Goal: Task Accomplishment & Management: Manage account settings

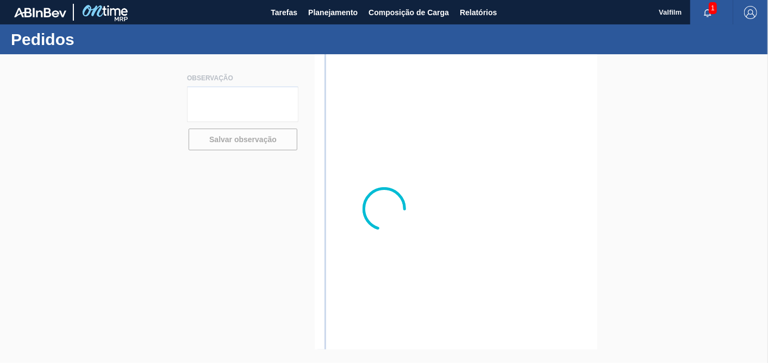
type textarea "vai descer rodo"
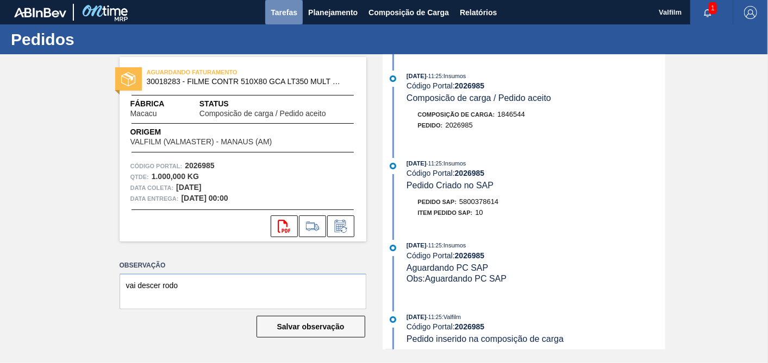
click at [290, 16] on span "Tarefas" at bounding box center [284, 12] width 27 height 13
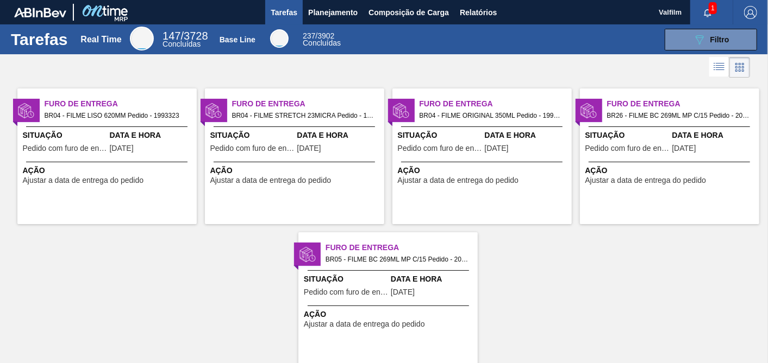
click at [61, 142] on div "Situação Pedido com furo de entrega" at bounding box center [65, 143] width 84 height 27
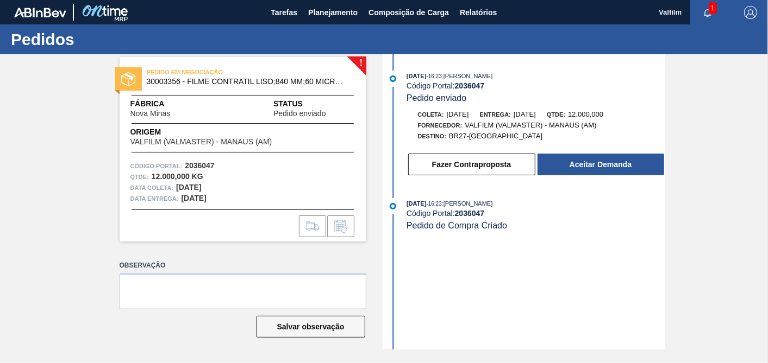
click at [603, 177] on div "Fazer Contraproposta Aceitar Demanda" at bounding box center [536, 165] width 258 height 24
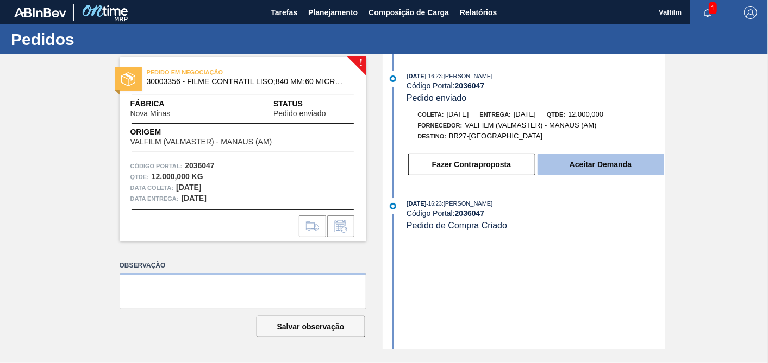
click at [614, 166] on button "Aceitar Demanda" at bounding box center [600, 165] width 127 height 22
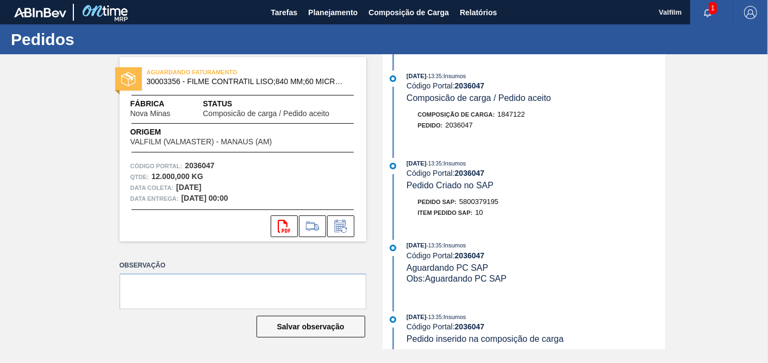
click at [492, 206] on span "5800379195" at bounding box center [478, 202] width 39 height 8
copy span "5800379195"
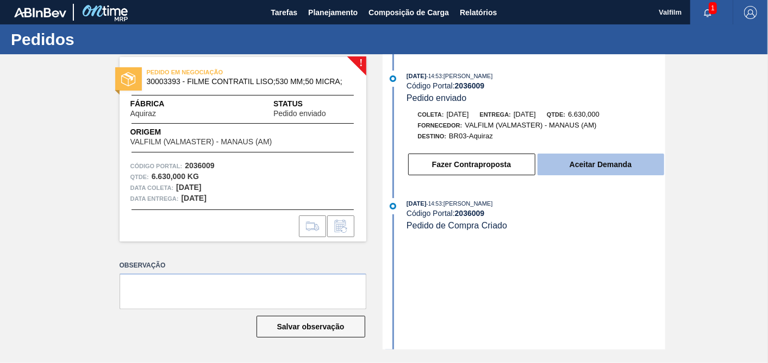
click at [618, 163] on button "Aceitar Demanda" at bounding box center [600, 165] width 127 height 22
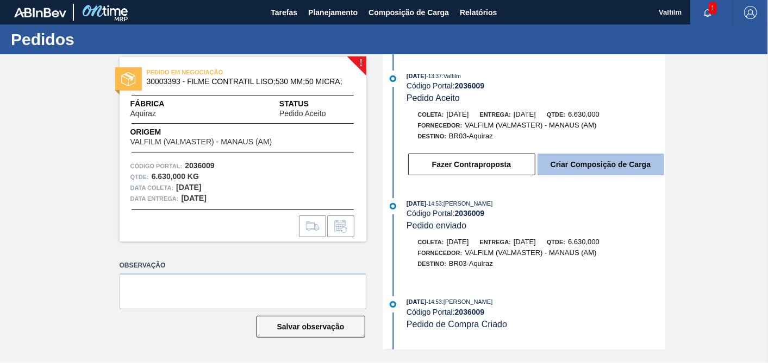
click at [587, 163] on button "Criar Composição de Carga" at bounding box center [600, 165] width 127 height 22
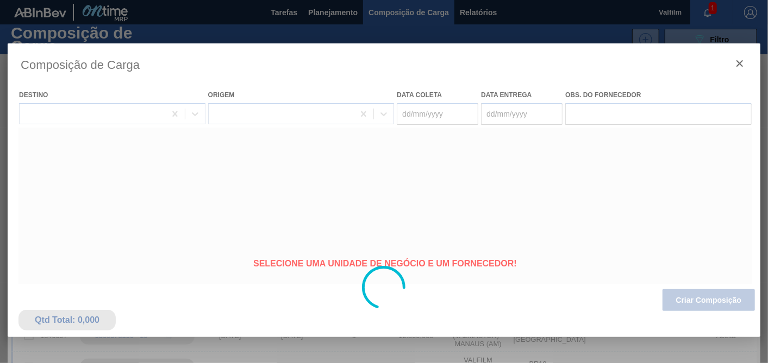
type coleta "[DATE]"
type entrega "[DATE]"
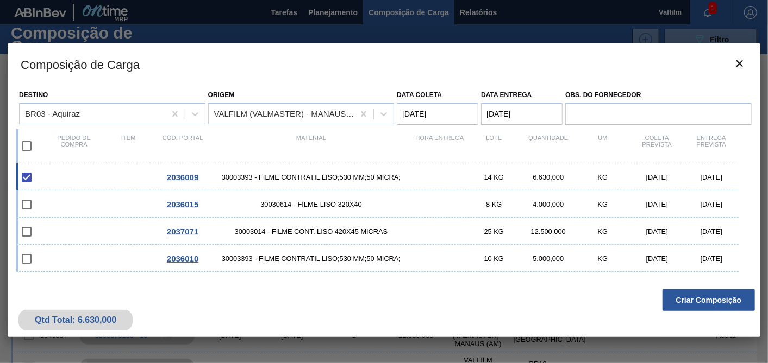
click at [725, 313] on div "Qtd Total: 6.630,000 Criar Composição" at bounding box center [384, 310] width 752 height 53
click at [723, 302] on button "Criar Composição" at bounding box center [708, 301] width 92 height 22
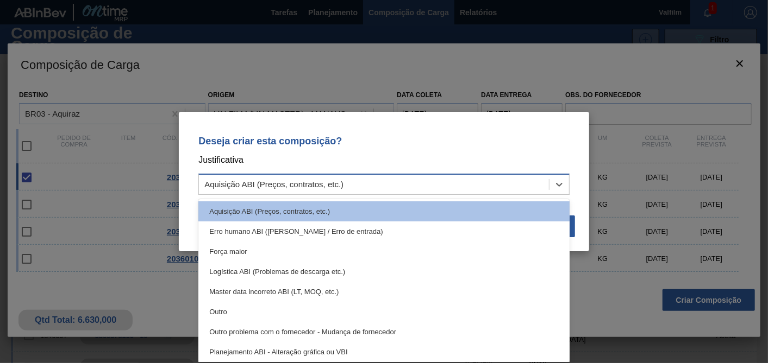
click at [322, 180] on div "Aquisição ABI (Preços, contratos, etc.)" at bounding box center [273, 184] width 139 height 9
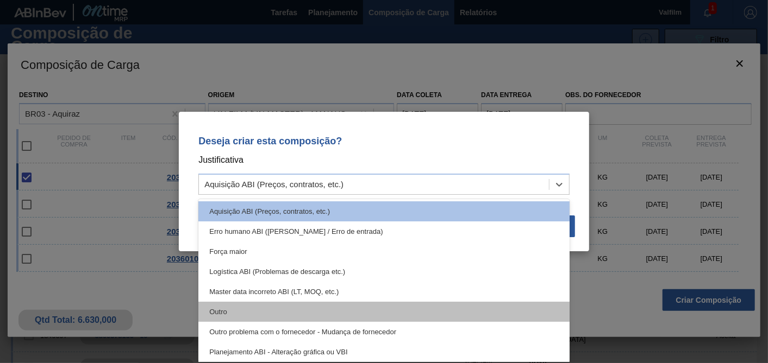
click at [235, 312] on div "Outro" at bounding box center [383, 312] width 371 height 20
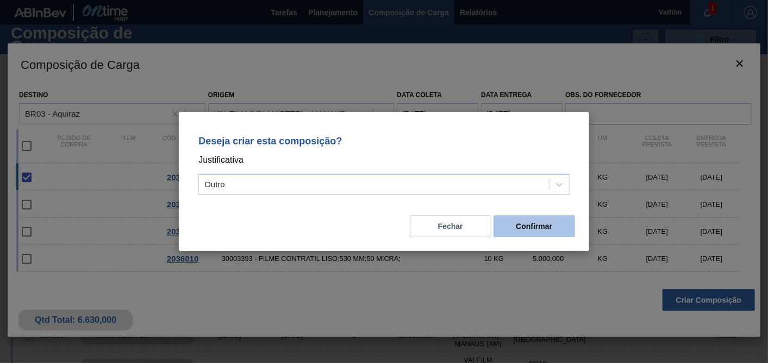
click at [553, 217] on button "Confirmar" at bounding box center [533, 227] width 81 height 22
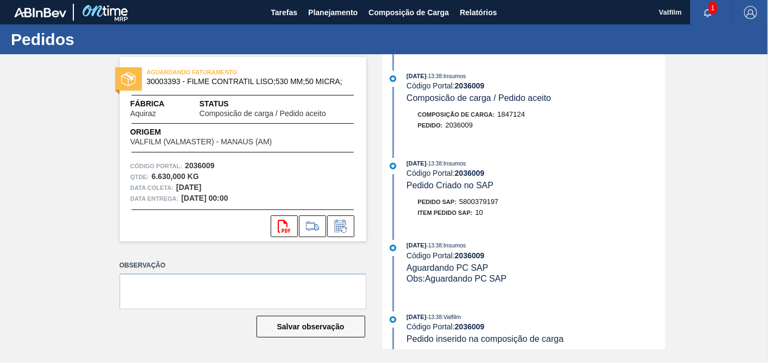
click at [481, 203] on span "5800379197" at bounding box center [478, 202] width 39 height 8
copy span "5800379197"
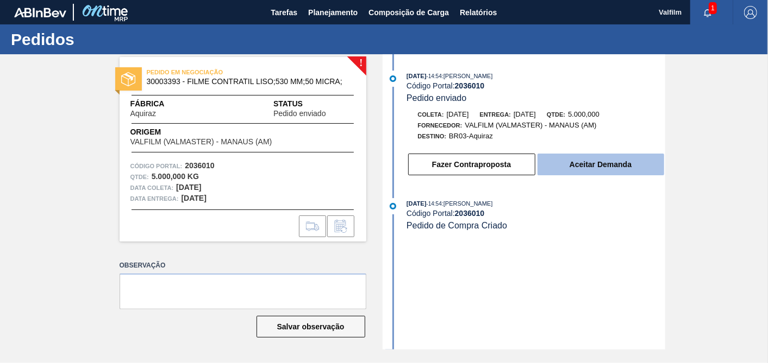
click at [620, 170] on button "Aceitar Demanda" at bounding box center [600, 165] width 127 height 22
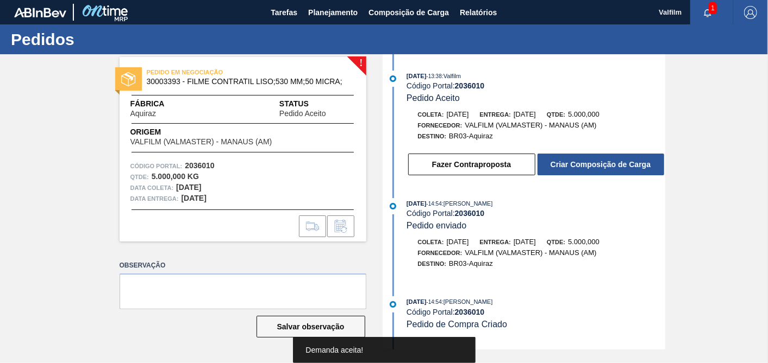
click at [622, 166] on button "Criar Composição de Carga" at bounding box center [600, 165] width 127 height 22
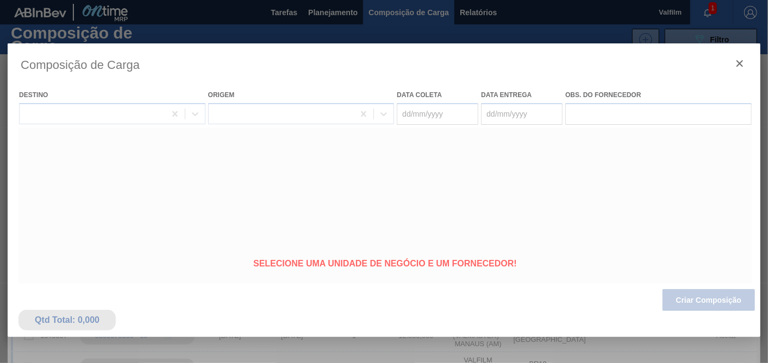
type coleta "[DATE]"
type entrega "[DATE]"
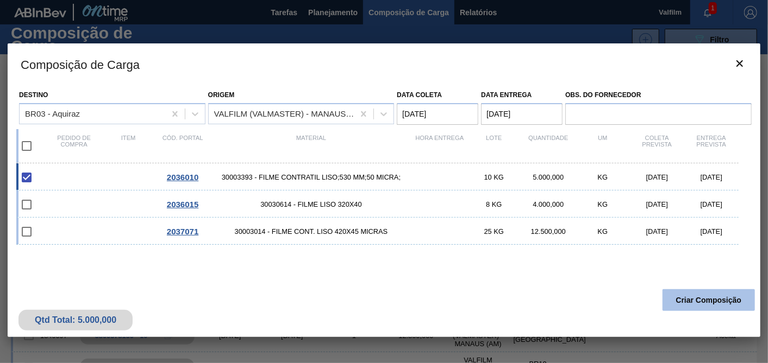
click at [686, 307] on button "Criar Composição" at bounding box center [708, 301] width 92 height 22
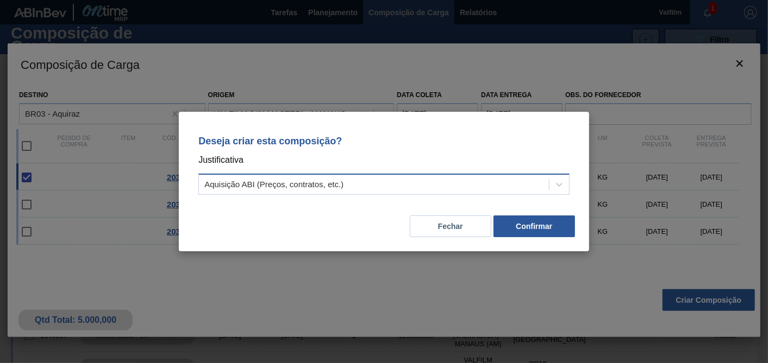
drag, startPoint x: 394, startPoint y: 190, endPoint x: 375, endPoint y: 194, distance: 19.5
click at [392, 190] on div "Aquisição ABI (Preços, contratos, etc.)" at bounding box center [374, 185] width 350 height 16
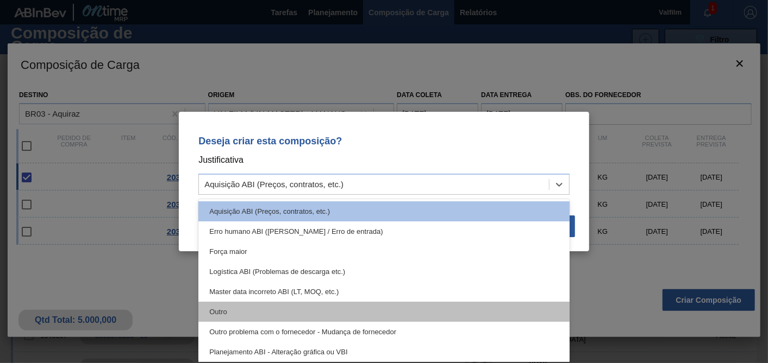
click at [246, 315] on div "Outro" at bounding box center [383, 312] width 371 height 20
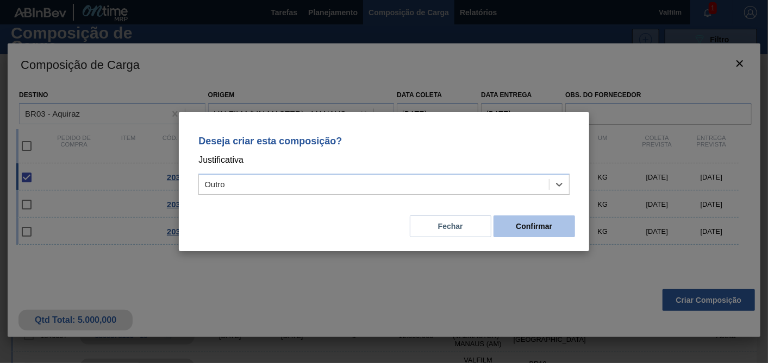
click at [563, 235] on button "Confirmar" at bounding box center [533, 227] width 81 height 22
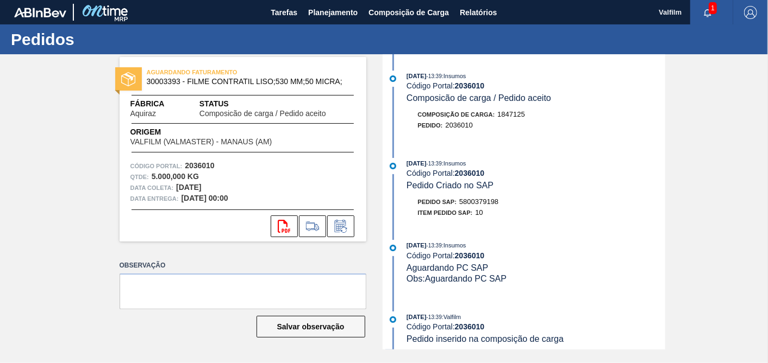
click at [498, 208] on div "Pedido SAP: 5800379198" at bounding box center [458, 202] width 81 height 11
copy span "5800379198"
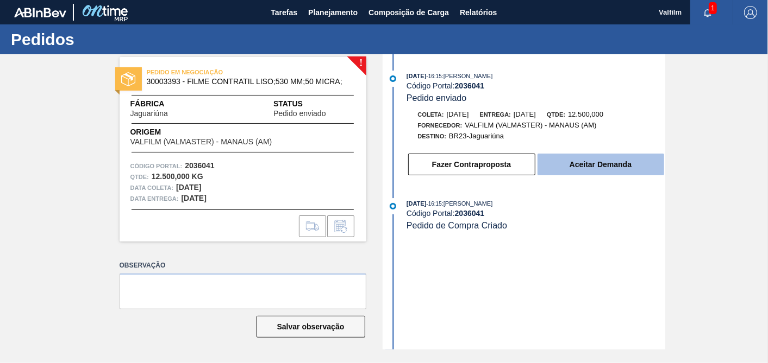
click at [614, 173] on button "Aceitar Demanda" at bounding box center [600, 165] width 127 height 22
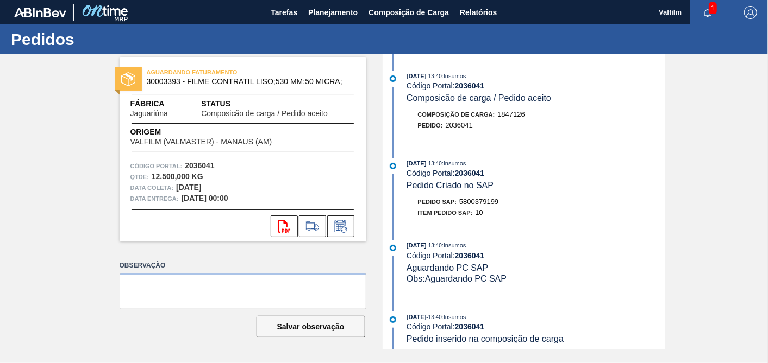
click at [486, 206] on span "5800379199" at bounding box center [478, 202] width 39 height 8
copy span "5800379199"
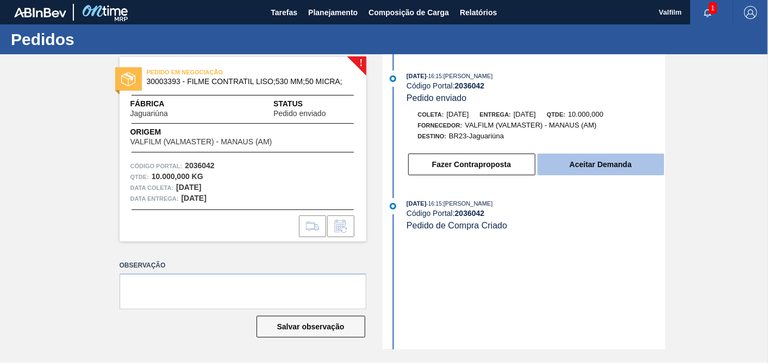
click at [600, 157] on button "Aceitar Demanda" at bounding box center [600, 165] width 127 height 22
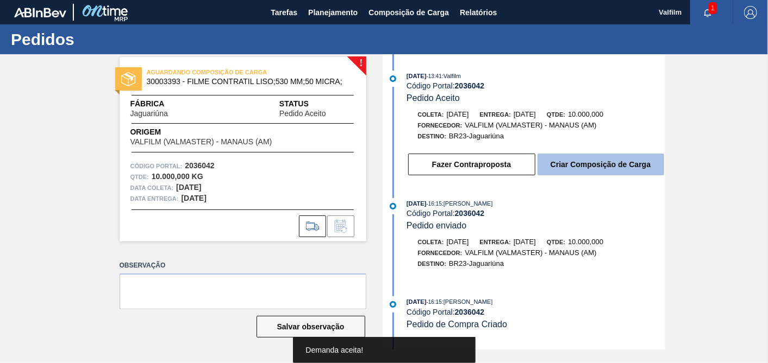
click at [570, 171] on button "Criar Composição de Carga" at bounding box center [600, 165] width 127 height 22
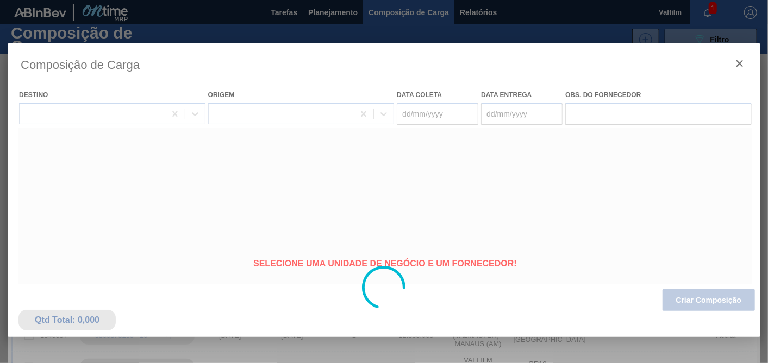
type coleta "[DATE]"
type entrega "[DATE]"
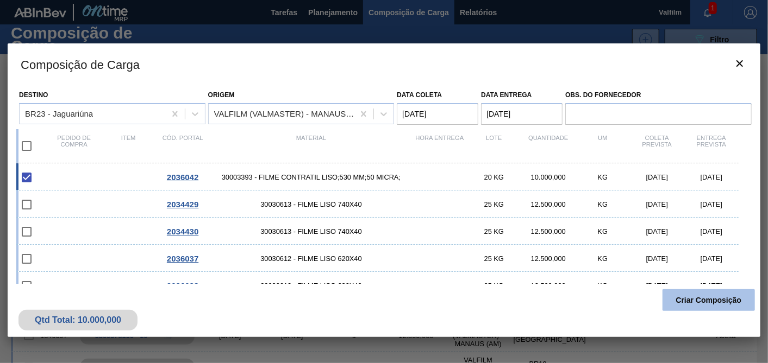
click at [695, 295] on button "Criar Composição" at bounding box center [708, 301] width 92 height 22
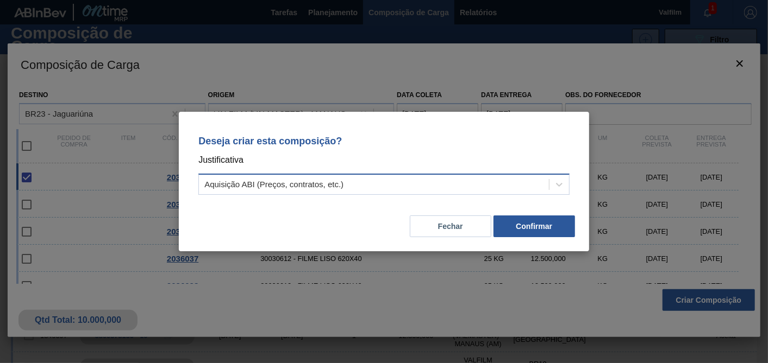
click at [444, 190] on div "Aquisição ABI (Preços, contratos, etc.)" at bounding box center [374, 185] width 350 height 16
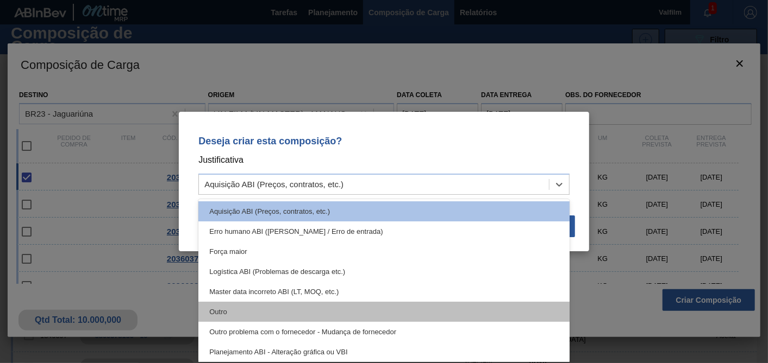
click at [236, 309] on div "Outro" at bounding box center [383, 312] width 371 height 20
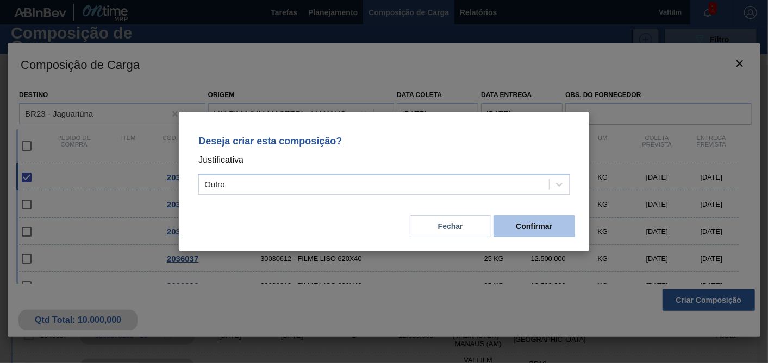
click at [532, 228] on button "Confirmar" at bounding box center [533, 227] width 81 height 22
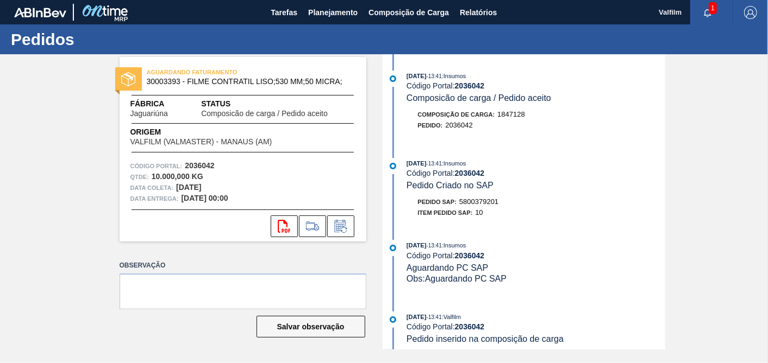
click at [471, 206] on span "5800379201" at bounding box center [478, 202] width 39 height 8
copy span "5800379201"
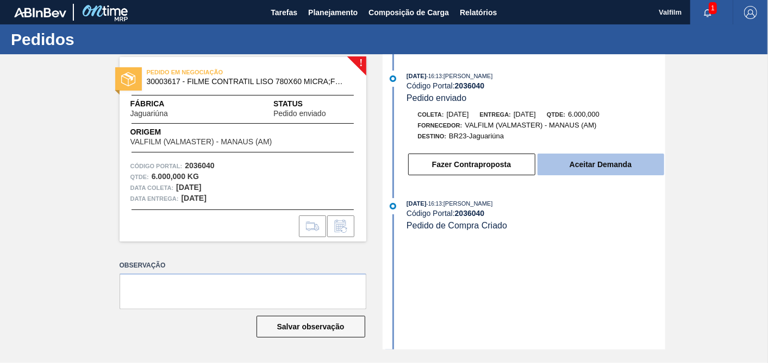
click at [591, 168] on button "Aceitar Demanda" at bounding box center [600, 165] width 127 height 22
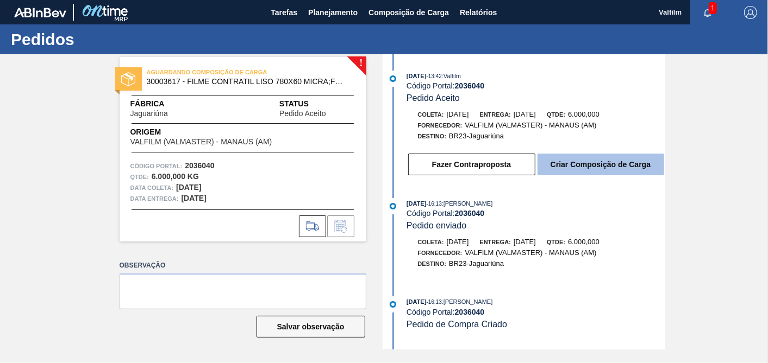
click at [624, 165] on button "Criar Composição de Carga" at bounding box center [600, 165] width 127 height 22
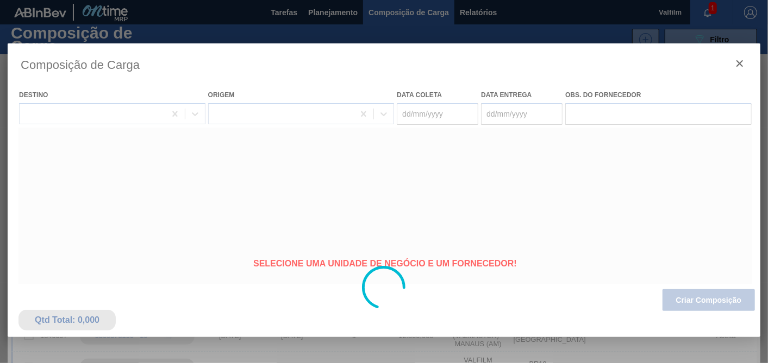
type coleta "22/10/2025"
type entrega "21/11/2025"
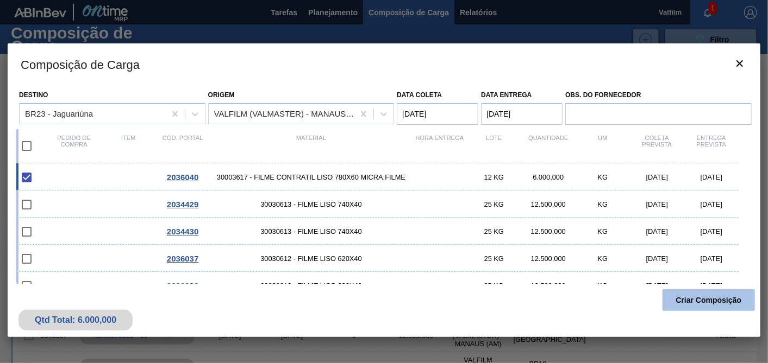
click at [704, 301] on button "Criar Composição" at bounding box center [708, 301] width 92 height 22
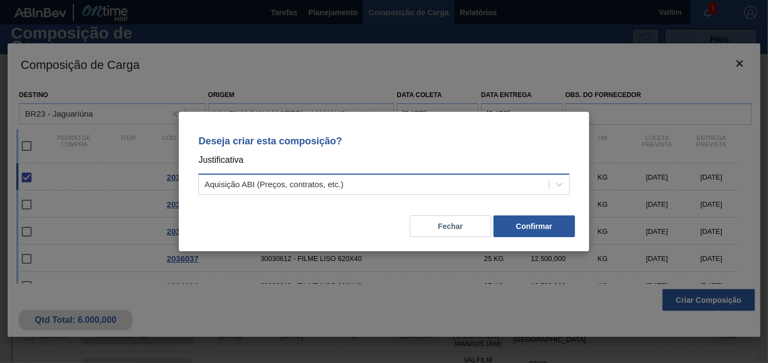
click at [348, 187] on div "Aquisição ABI (Preços, contratos, etc.)" at bounding box center [374, 185] width 350 height 16
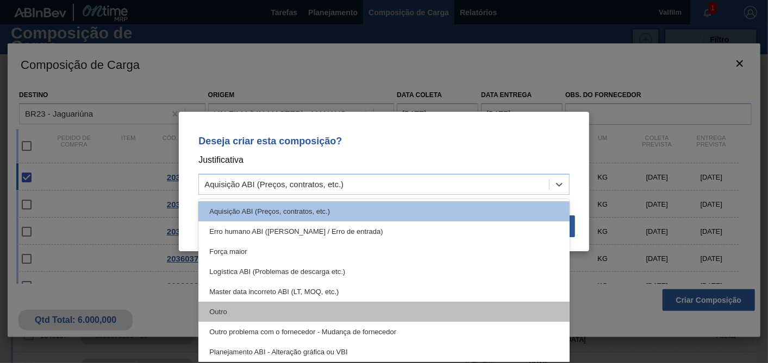
click at [234, 309] on div "Outro" at bounding box center [383, 312] width 371 height 20
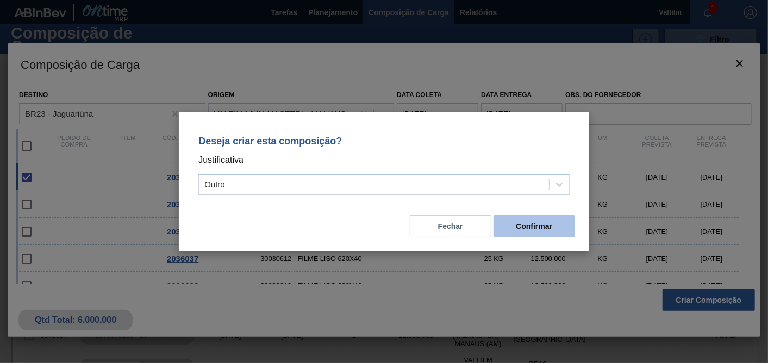
click at [552, 222] on button "Confirmar" at bounding box center [533, 227] width 81 height 22
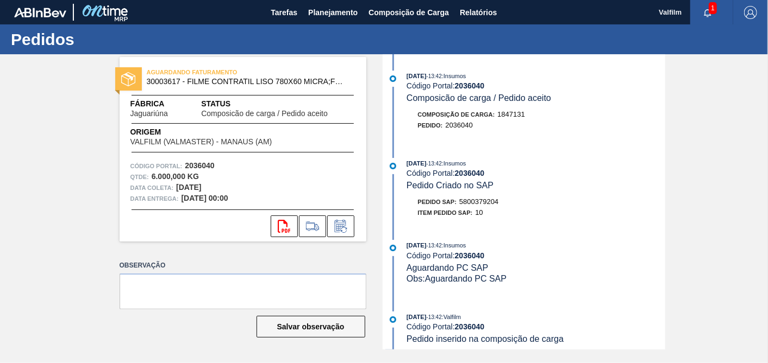
click at [489, 205] on span "5800379204" at bounding box center [478, 202] width 39 height 8
copy span "5800379204"
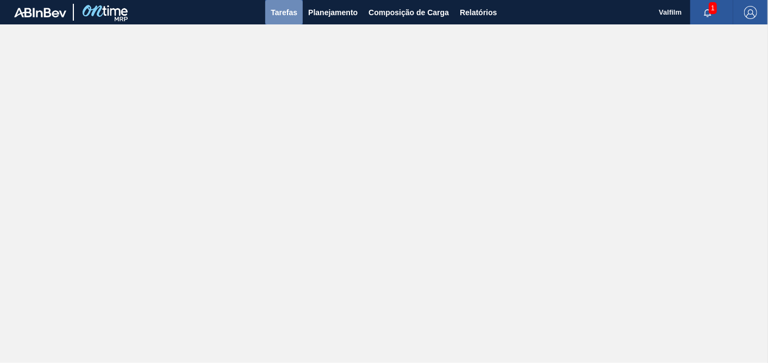
click at [279, 8] on span "Tarefas" at bounding box center [284, 12] width 27 height 13
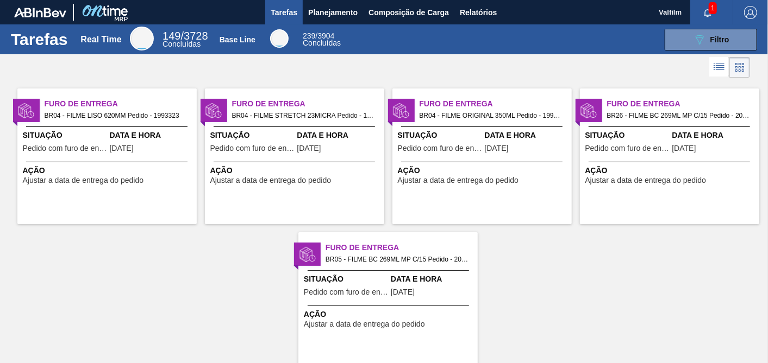
click at [308, 102] on span "Furo de Entrega" at bounding box center [308, 103] width 152 height 11
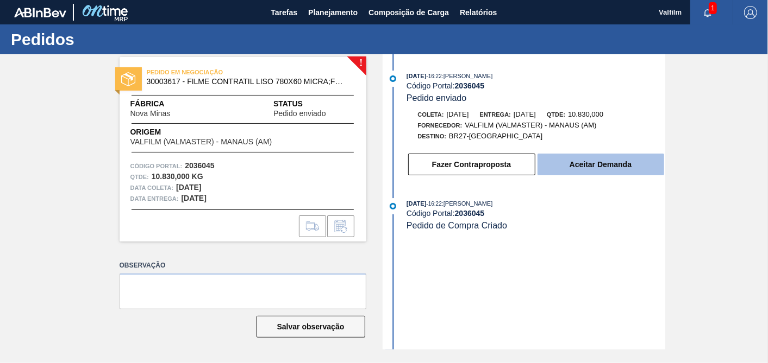
click at [616, 175] on button "Aceitar Demanda" at bounding box center [600, 165] width 127 height 22
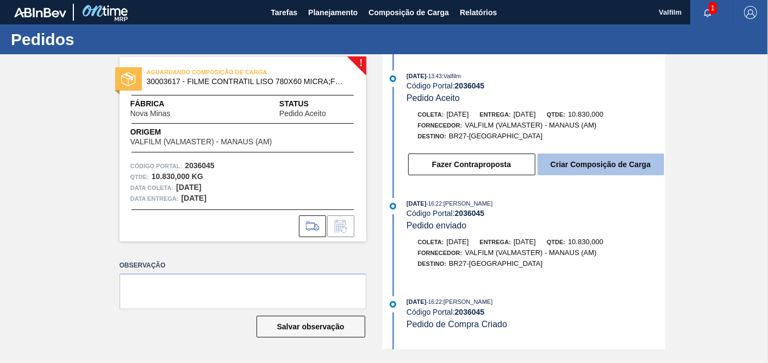
click at [601, 172] on button "Criar Composição de Carga" at bounding box center [600, 165] width 127 height 22
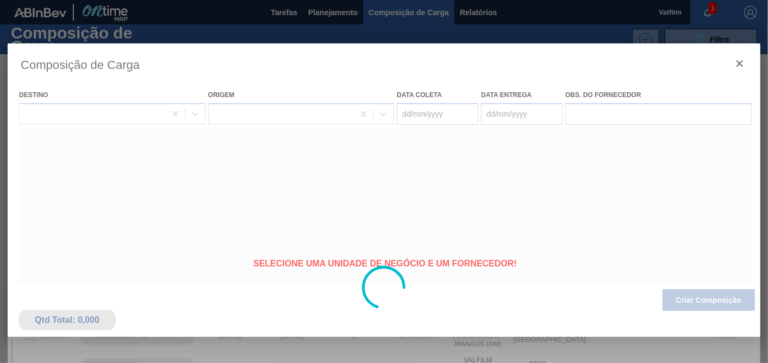
type coleta "[DATE]"
type entrega "[DATE]"
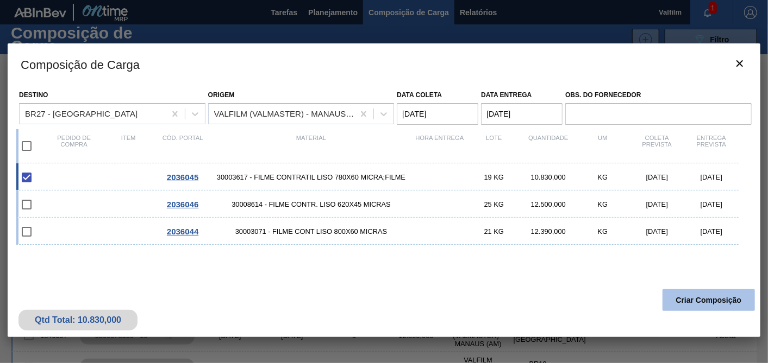
click at [693, 290] on button "Criar Composição" at bounding box center [708, 301] width 92 height 22
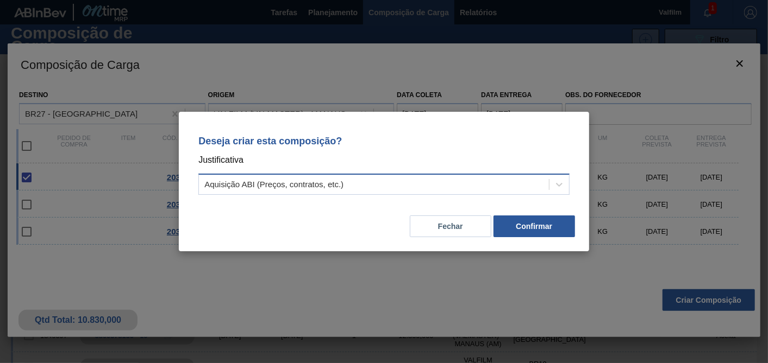
click at [313, 186] on div "Aquisição ABI (Preços, contratos, etc.)" at bounding box center [273, 184] width 139 height 9
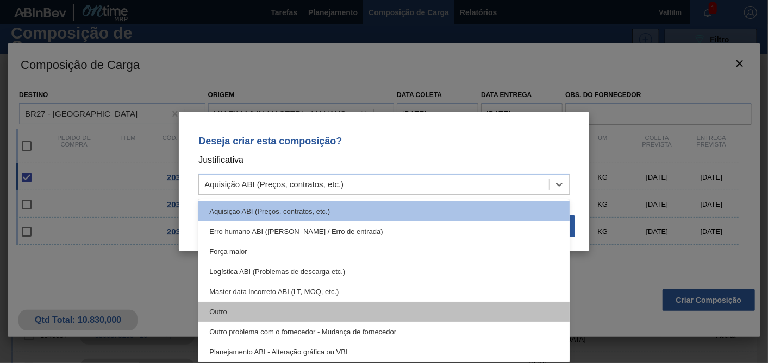
click at [240, 305] on div "Outro" at bounding box center [383, 312] width 371 height 20
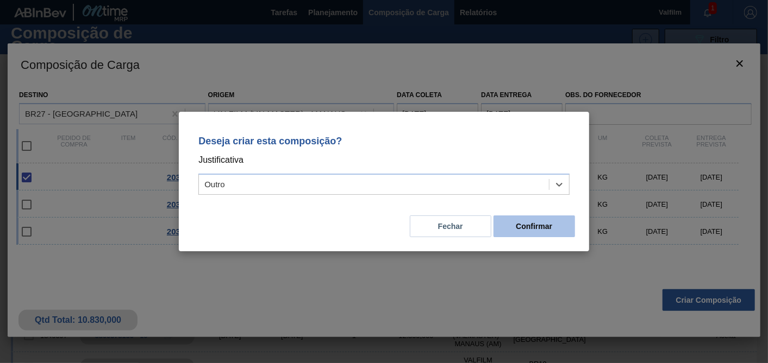
click at [534, 231] on button "Confirmar" at bounding box center [533, 227] width 81 height 22
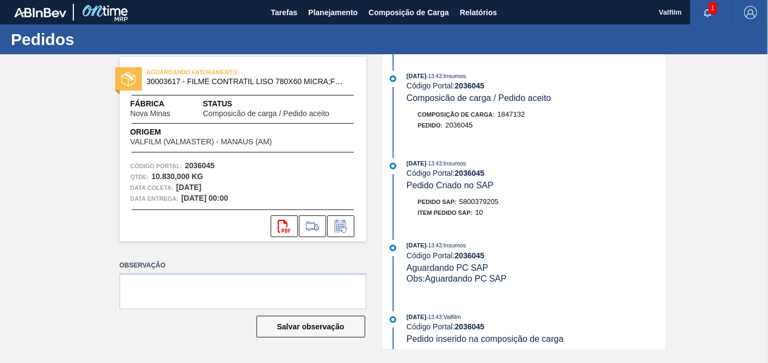
click at [489, 205] on span "5800379205" at bounding box center [478, 202] width 39 height 8
click at [489, 206] on span "5800379205" at bounding box center [478, 202] width 39 height 8
copy span "5800379205"
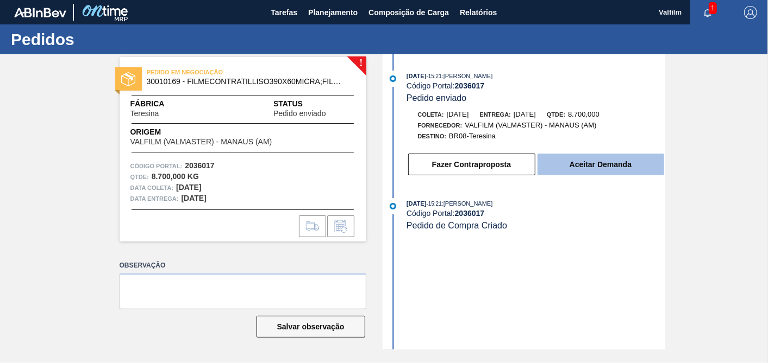
click at [571, 165] on button "Aceitar Demanda" at bounding box center [600, 165] width 127 height 22
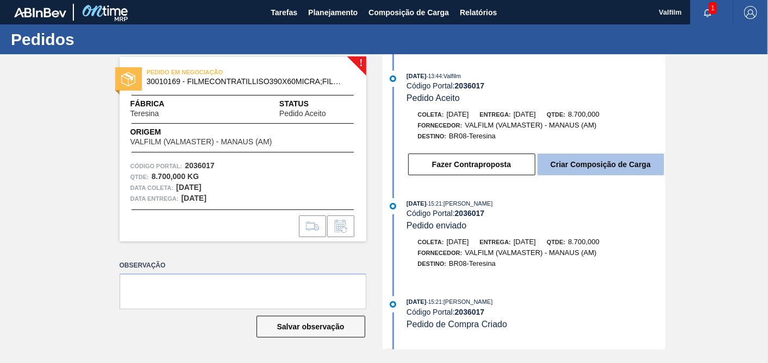
click at [595, 166] on button "Criar Composição de Carga" at bounding box center [600, 165] width 127 height 22
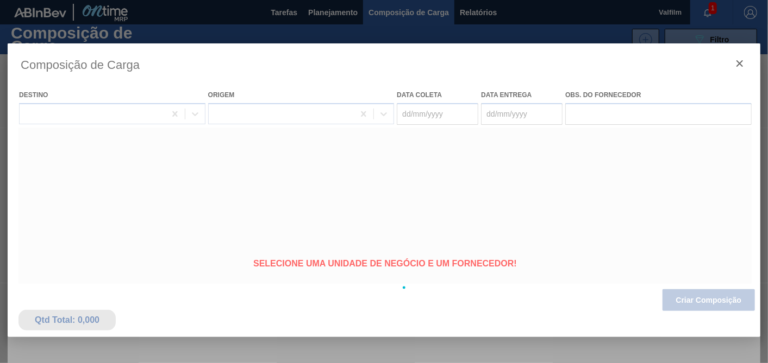
type coleta "22/10/2025"
type entrega "[DATE]"
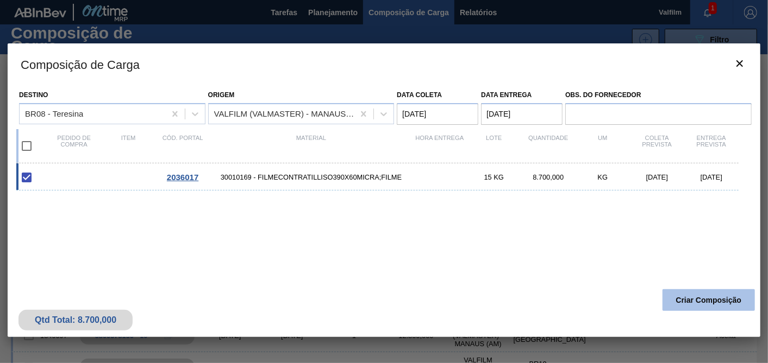
click at [697, 298] on button "Criar Composição" at bounding box center [708, 301] width 92 height 22
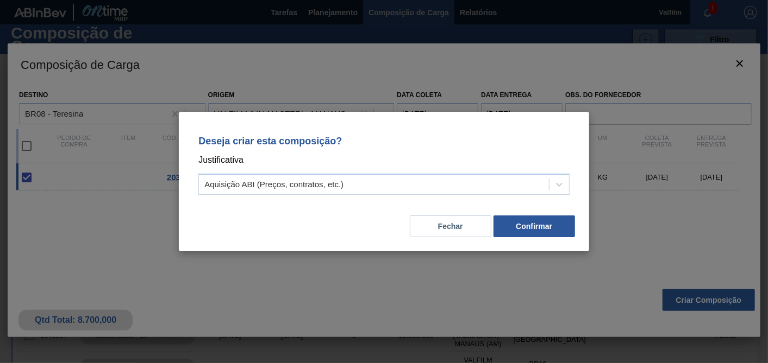
click at [315, 171] on div "Deseja criar esta composição? Justificativa Aquisição ABI (Preços, contratos, e…" at bounding box center [384, 163] width 384 height 77
click at [290, 189] on div "Aquisição ABI (Preços, contratos, etc.)" at bounding box center [273, 184] width 139 height 9
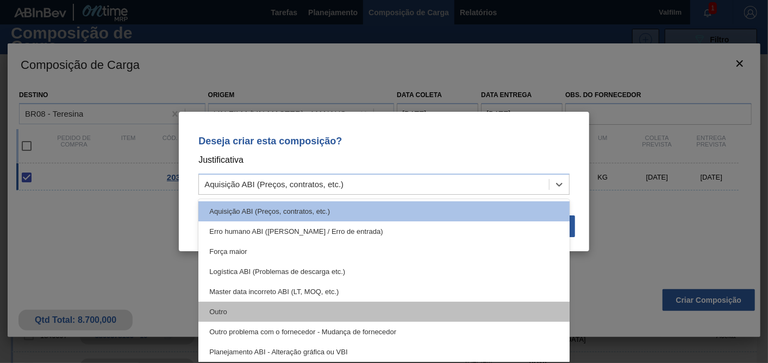
click at [225, 307] on div "Outro" at bounding box center [383, 312] width 371 height 20
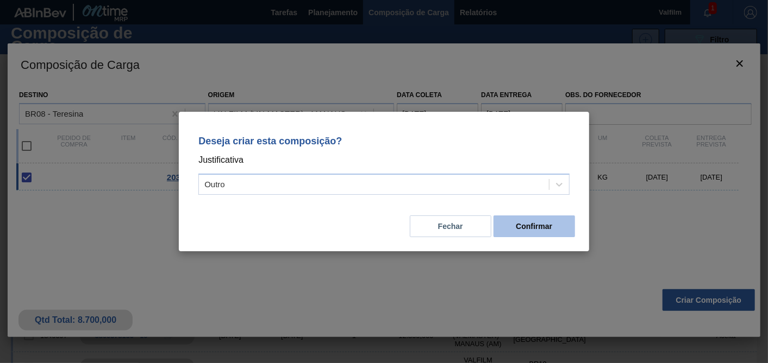
click at [517, 233] on button "Confirmar" at bounding box center [533, 227] width 81 height 22
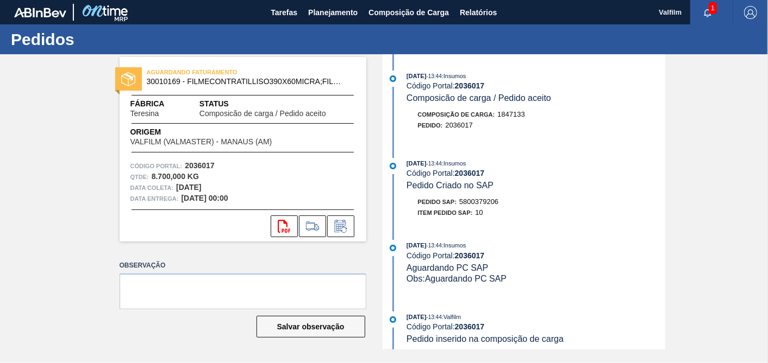
click at [490, 206] on span "5800379206" at bounding box center [478, 202] width 39 height 8
copy span "5800379206"
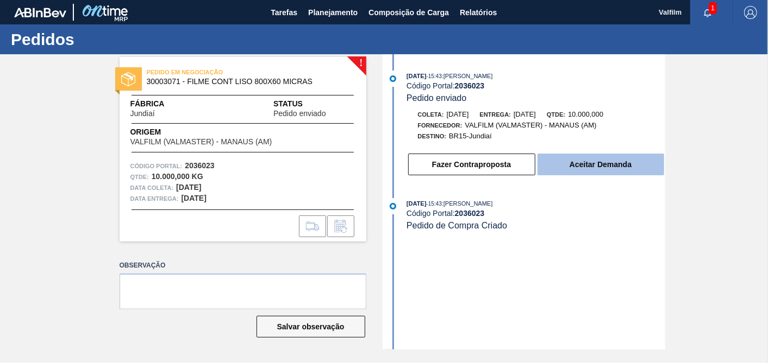
click at [635, 162] on button "Aceitar Demanda" at bounding box center [600, 165] width 127 height 22
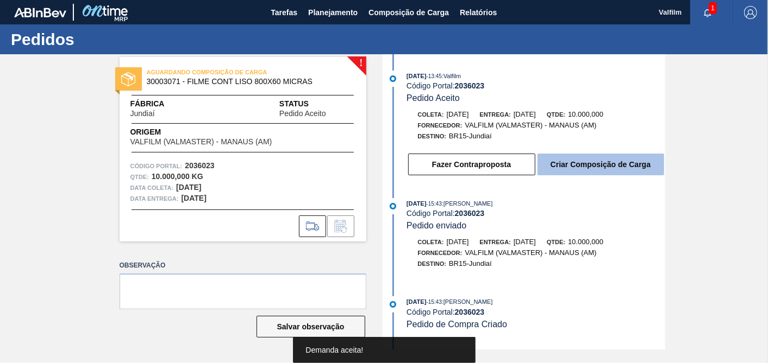
click at [616, 165] on button "Criar Composição de Carga" at bounding box center [600, 165] width 127 height 22
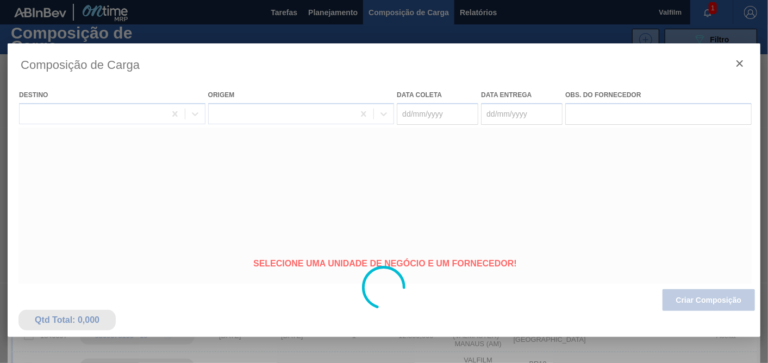
type coleta "[DATE]"
type entrega "[DATE]"
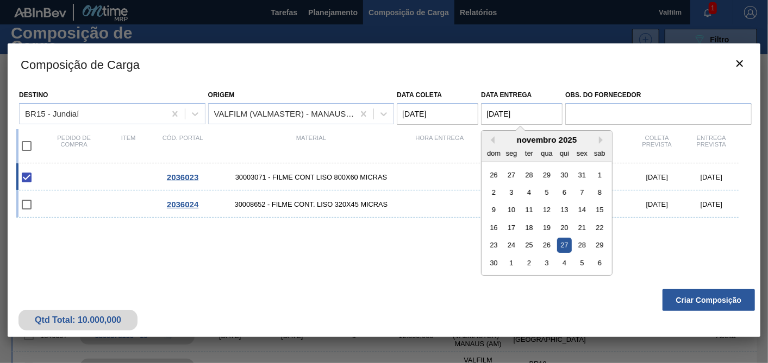
click at [524, 115] on entrega "[DATE]" at bounding box center [521, 114] width 81 height 22
click at [656, 279] on div "2036023 30003071 - FILME CONT LISO 800X60 MICRAS 10 KG 10.000,000 KG [DATE] [DA…" at bounding box center [381, 233] width 731 height 138
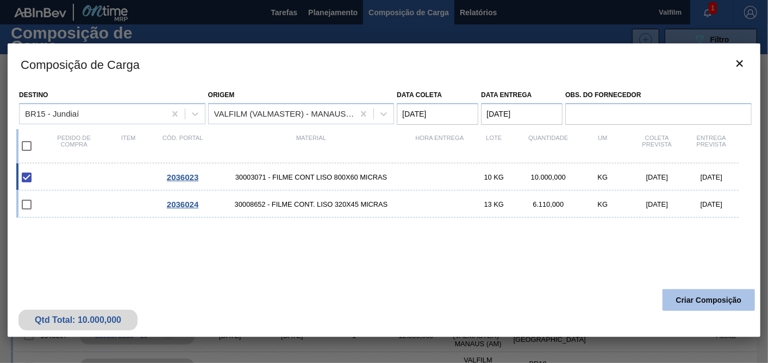
click at [701, 302] on button "Criar Composição" at bounding box center [708, 301] width 92 height 22
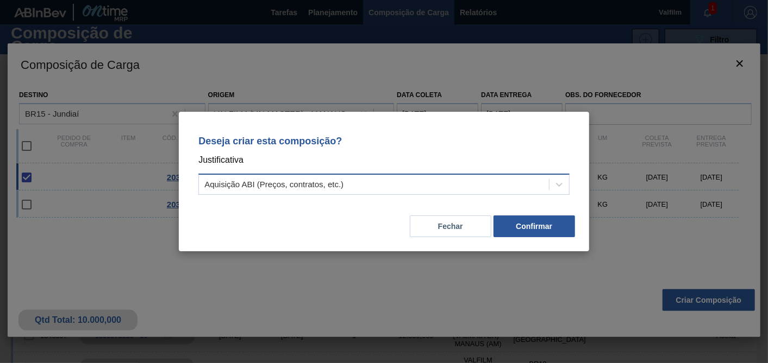
drag, startPoint x: 468, startPoint y: 172, endPoint x: 434, endPoint y: 183, distance: 35.6
click at [467, 172] on div "Deseja criar esta composição? Justificativa Aquisição ABI (Preços, contratos, e…" at bounding box center [384, 163] width 384 height 77
drag, startPoint x: 414, startPoint y: 181, endPoint x: 352, endPoint y: 191, distance: 62.6
click at [412, 181] on div "Aquisição ABI (Preços, contratos, etc.)" at bounding box center [374, 185] width 350 height 16
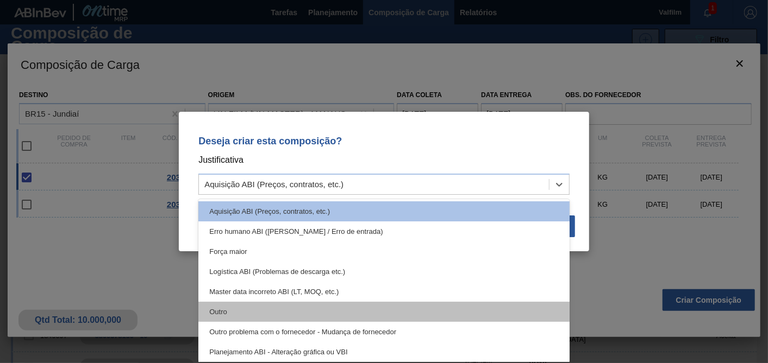
click at [233, 312] on div "Outro" at bounding box center [383, 312] width 371 height 20
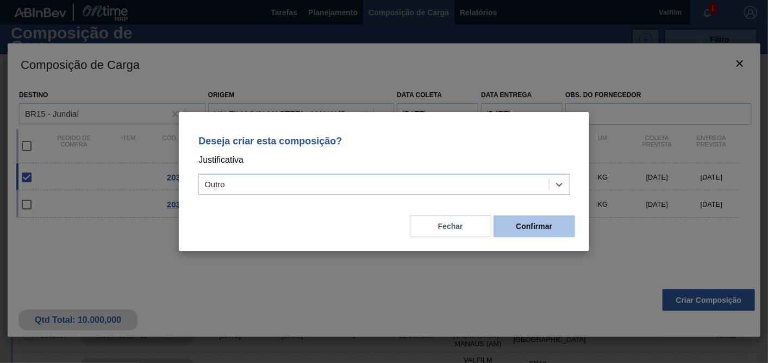
click at [545, 225] on button "Confirmar" at bounding box center [533, 227] width 81 height 22
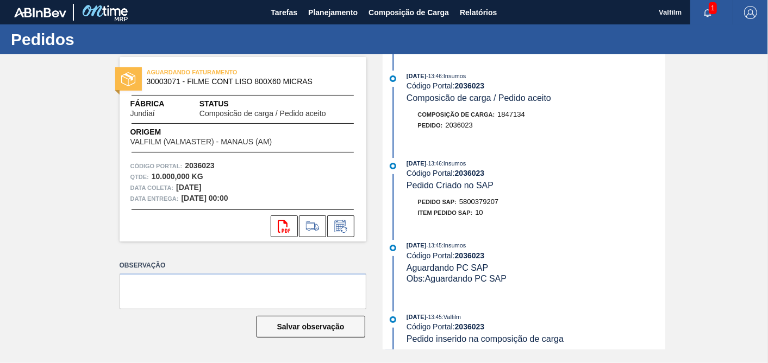
click at [495, 206] on span "5800379207" at bounding box center [478, 202] width 39 height 8
copy span "5800379207"
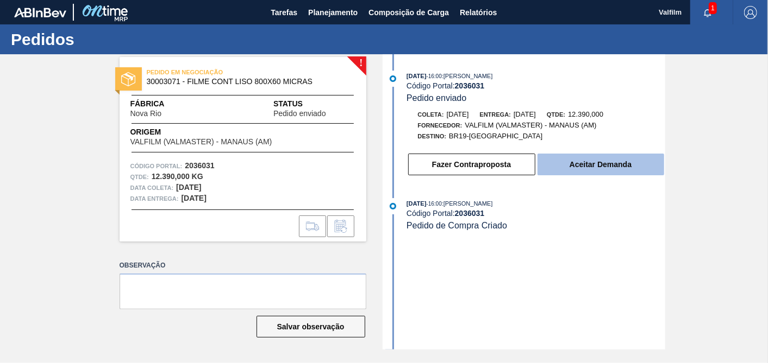
click at [625, 175] on button "Aceitar Demanda" at bounding box center [600, 165] width 127 height 22
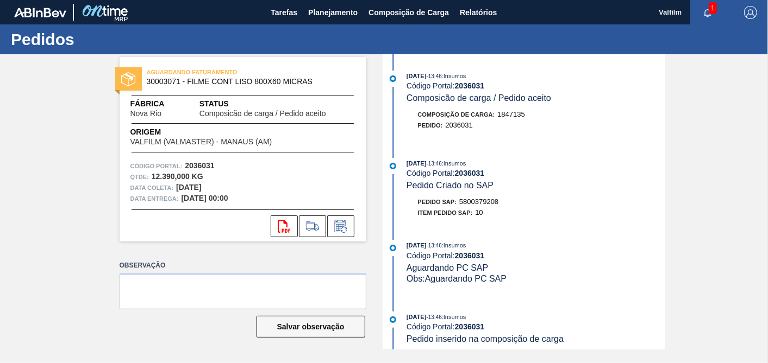
click at [487, 206] on span "5800379208" at bounding box center [478, 202] width 39 height 8
copy span "5800379208"
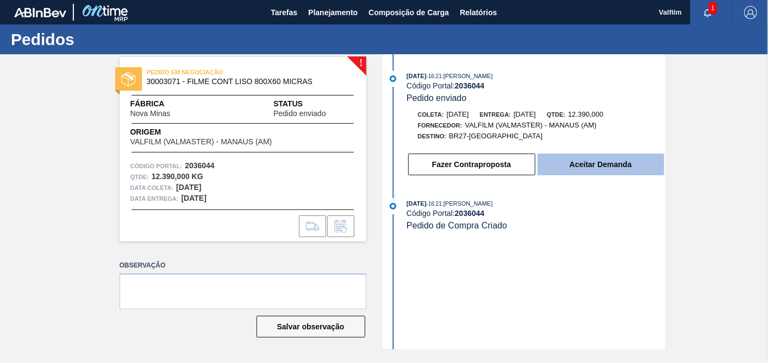
click at [606, 166] on button "Aceitar Demanda" at bounding box center [600, 165] width 127 height 22
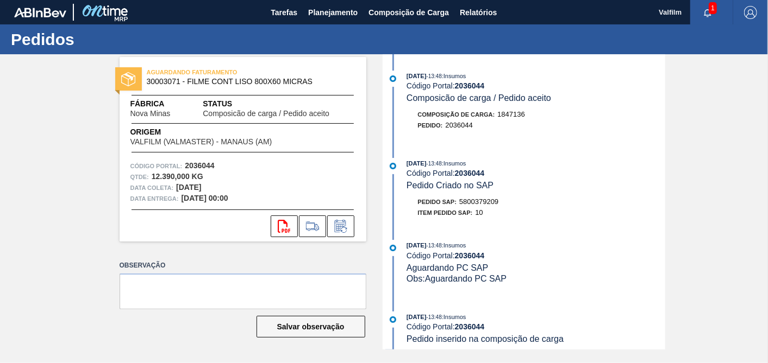
click at [493, 206] on span "5800379209" at bounding box center [478, 202] width 39 height 8
copy span "5800379209"
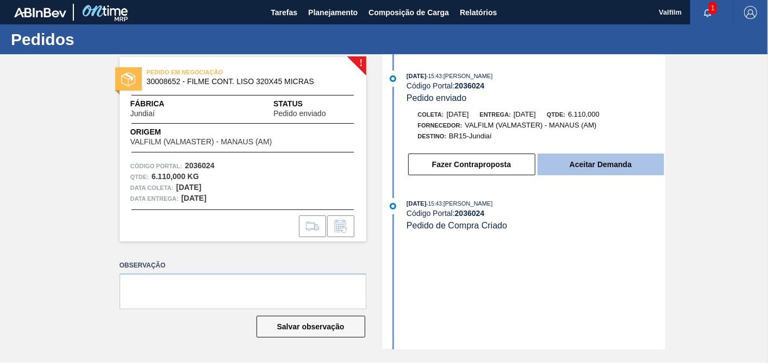
click at [635, 164] on button "Aceitar Demanda" at bounding box center [600, 165] width 127 height 22
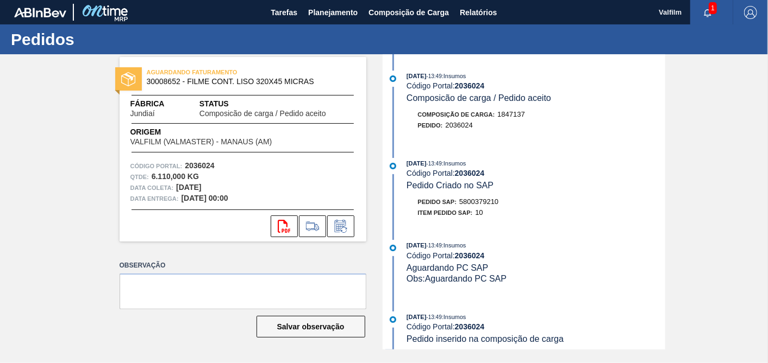
click at [490, 202] on span "5800379210" at bounding box center [478, 202] width 39 height 8
copy span "5800379210"
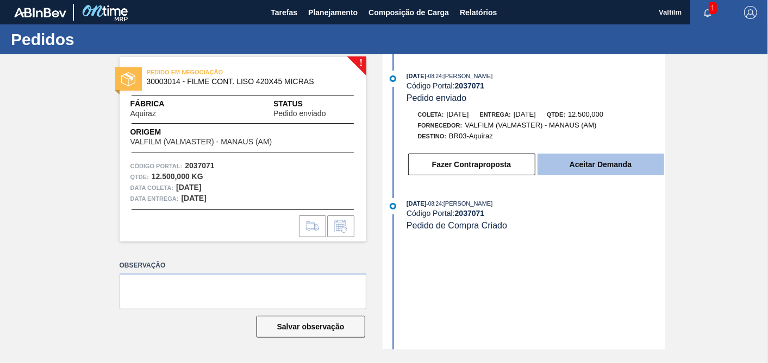
click at [624, 172] on button "Aceitar Demanda" at bounding box center [600, 165] width 127 height 22
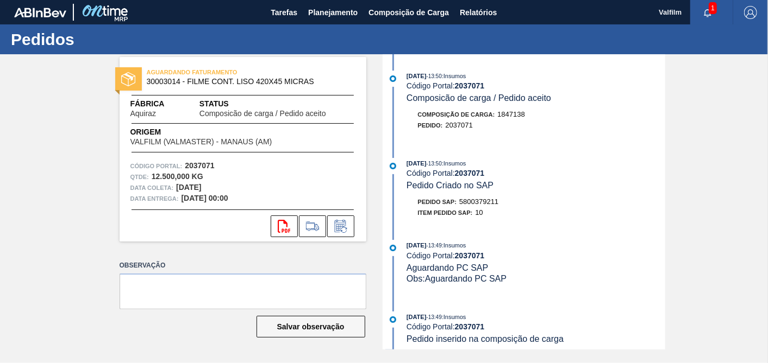
click at [474, 204] on span "5800379211" at bounding box center [478, 202] width 39 height 8
copy span "5800379211"
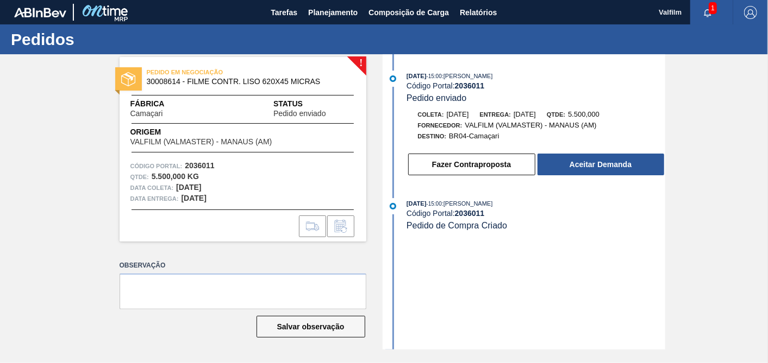
click at [620, 142] on div "Destino: BR04-Camaçari" at bounding box center [536, 136] width 258 height 11
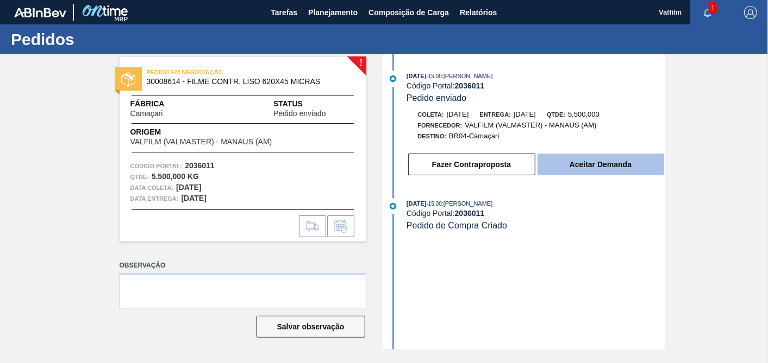
click at [605, 171] on button "Aceitar Demanda" at bounding box center [600, 165] width 127 height 22
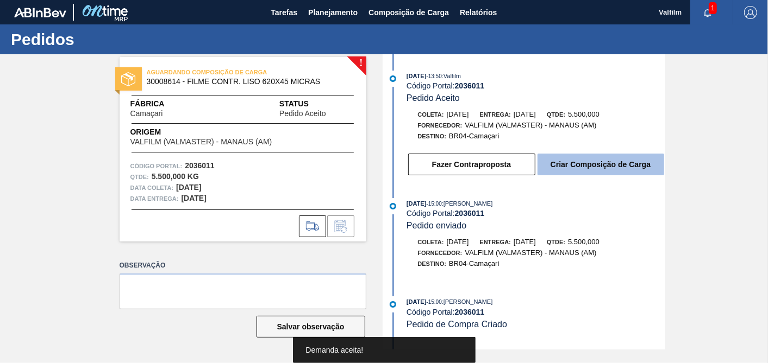
click at [594, 171] on button "Criar Composição de Carga" at bounding box center [600, 165] width 127 height 22
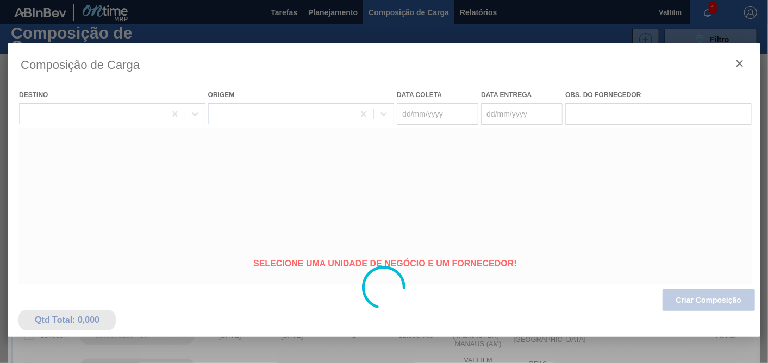
type coleta "02/11/2025"
type entrega "[DATE]"
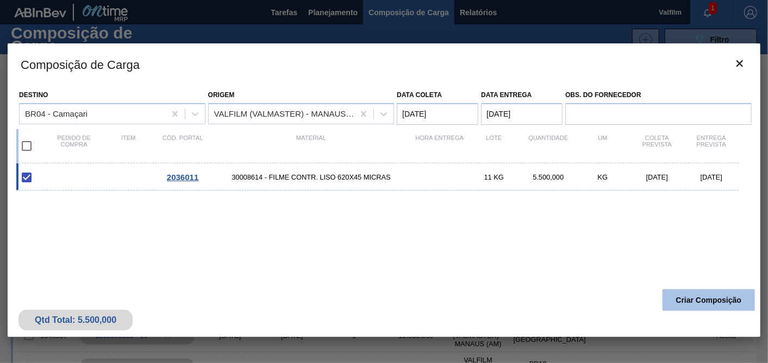
click at [689, 296] on button "Criar Composição" at bounding box center [708, 301] width 92 height 22
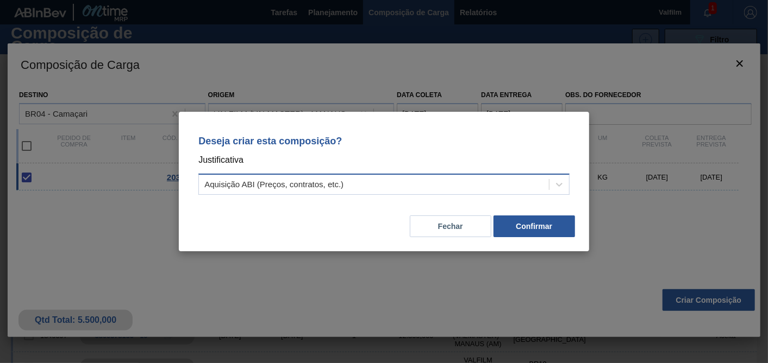
drag, startPoint x: 439, startPoint y: 172, endPoint x: 436, endPoint y: 177, distance: 6.3
click at [438, 175] on div "Deseja criar esta composição? Justificativa Aquisição ABI (Preços, contratos, e…" at bounding box center [384, 163] width 384 height 77
click at [389, 187] on div "Aquisição ABI (Preços, contratos, etc.)" at bounding box center [374, 185] width 350 height 16
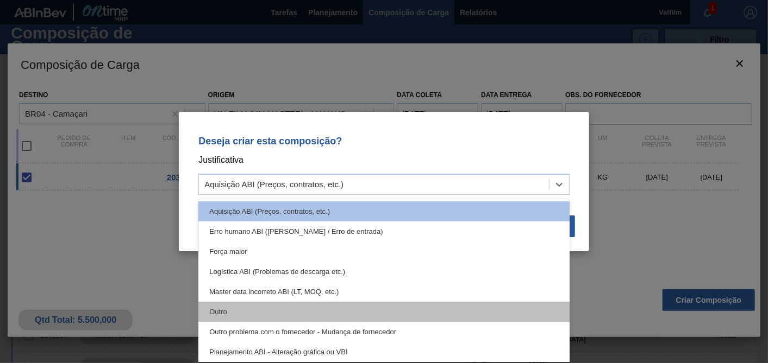
click at [238, 318] on div "Outro" at bounding box center [383, 312] width 371 height 20
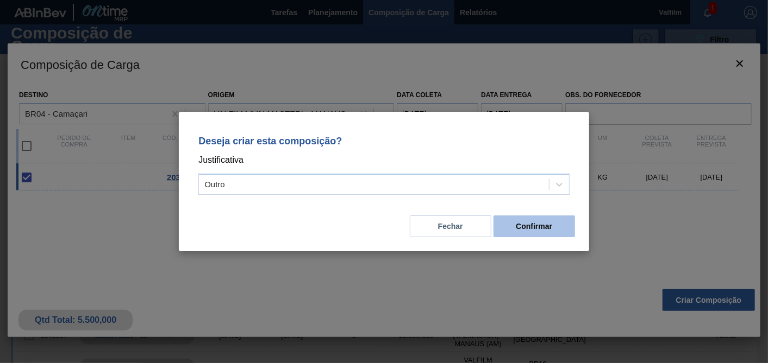
click at [532, 236] on button "Confirmar" at bounding box center [533, 227] width 81 height 22
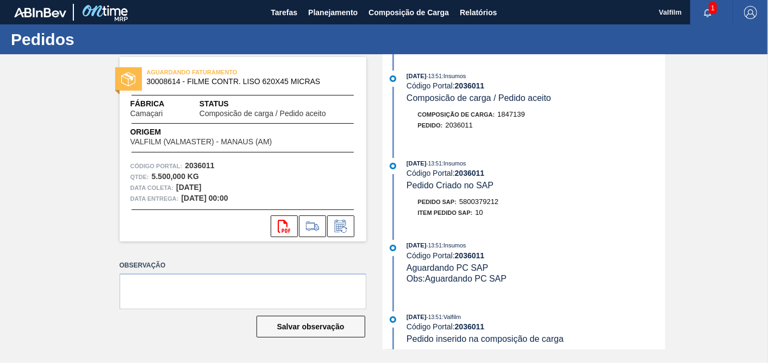
click at [472, 206] on span "5800379212" at bounding box center [478, 202] width 39 height 8
copy span "5800379212"
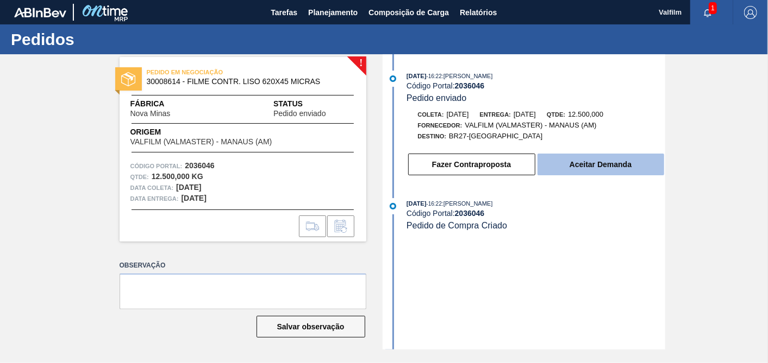
click at [611, 175] on button "Aceitar Demanda" at bounding box center [600, 165] width 127 height 22
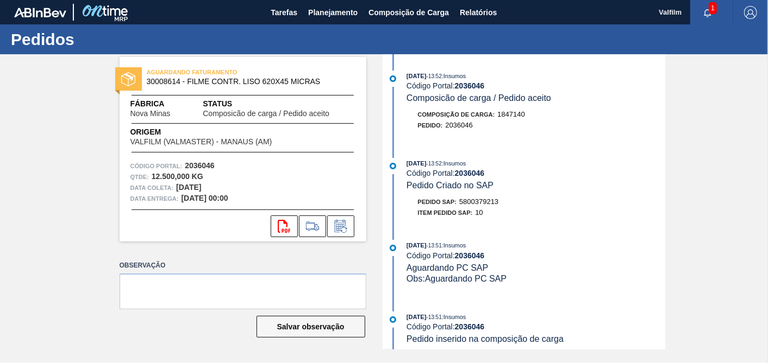
click at [476, 205] on span "5800379213" at bounding box center [478, 202] width 39 height 8
copy span "5800379213"
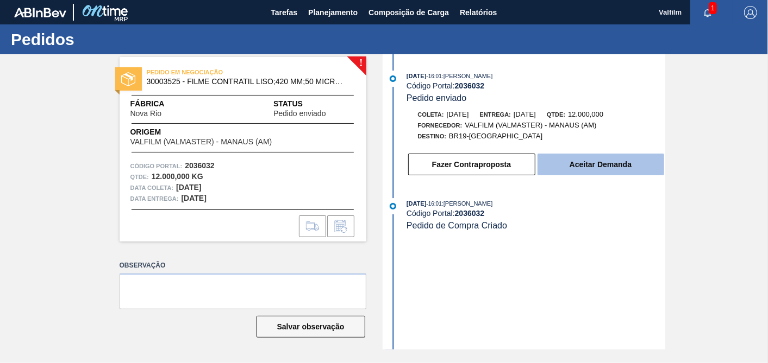
click at [593, 175] on button "Aceitar Demanda" at bounding box center [600, 165] width 127 height 22
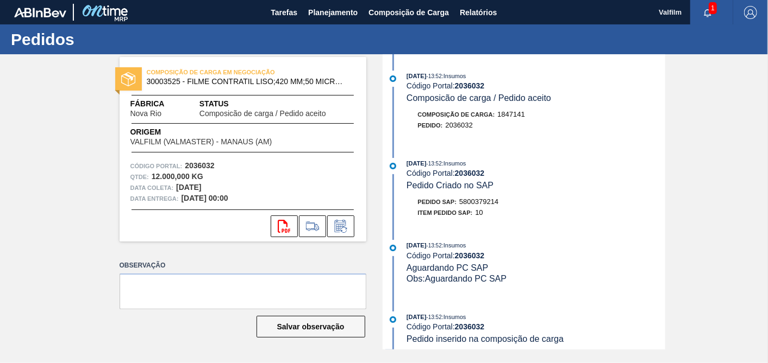
click at [482, 205] on span "5800379214" at bounding box center [478, 202] width 39 height 8
copy span "5800379214"
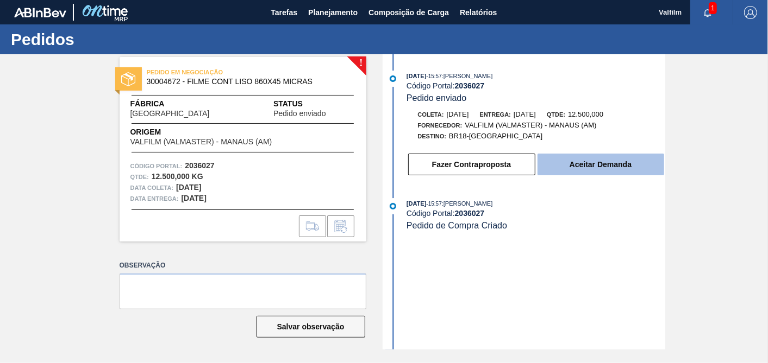
click at [630, 168] on button "Aceitar Demanda" at bounding box center [600, 165] width 127 height 22
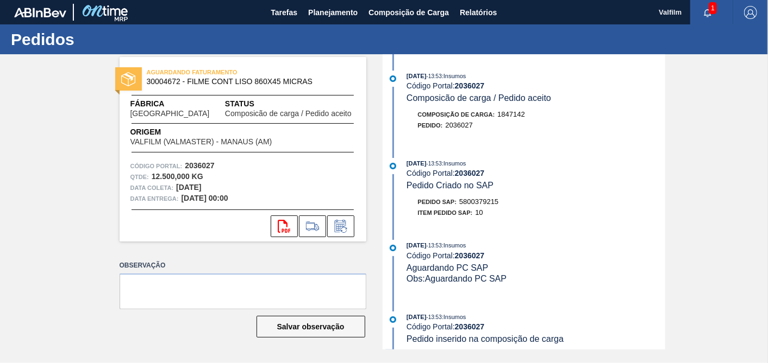
click at [486, 206] on span "5800379215" at bounding box center [478, 202] width 39 height 8
copy span "5800379215"
click at [353, 229] on button at bounding box center [340, 227] width 27 height 22
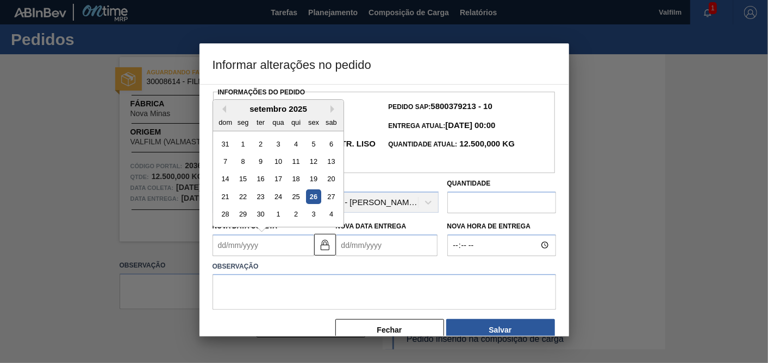
click at [312, 239] on Coleta2036046 "Nova Data Coleta" at bounding box center [263, 246] width 102 height 22
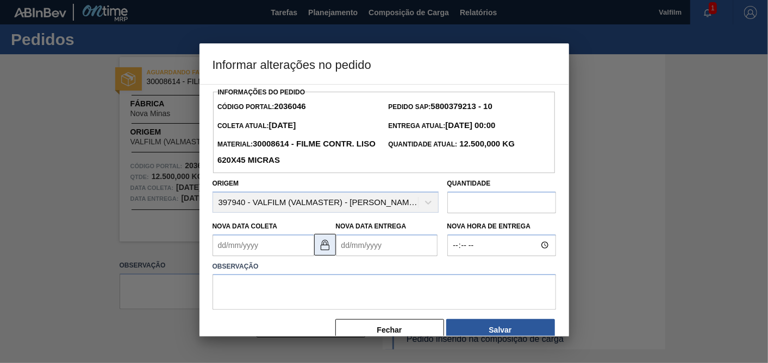
click at [334, 242] on button at bounding box center [325, 245] width 22 height 22
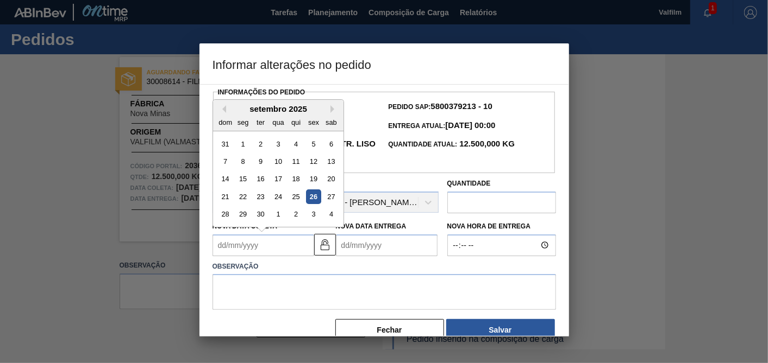
click at [281, 247] on Coleta2036046 "Nova Data Coleta" at bounding box center [263, 246] width 102 height 22
click at [327, 108] on div "setembro 2025" at bounding box center [278, 108] width 130 height 9
click at [329, 110] on div "setembro 2025" at bounding box center [278, 108] width 130 height 9
click at [331, 104] on div "setembro 2025 dom seg ter qua qui sex sab" at bounding box center [278, 116] width 130 height 32
click at [330, 109] on button "Next Month" at bounding box center [334, 109] width 8 height 8
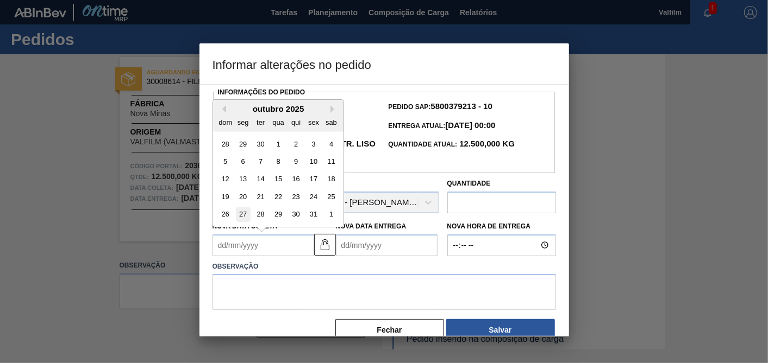
click at [241, 216] on div "27" at bounding box center [242, 214] width 15 height 15
type Coleta2036046 "27/10/2025"
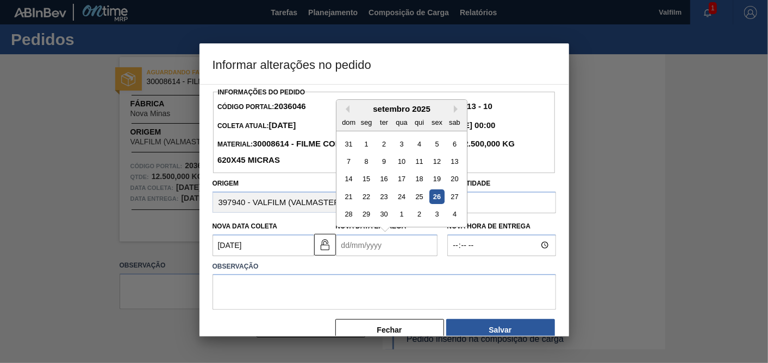
click at [367, 253] on Entrega2036046 "Nova Data Entrega" at bounding box center [387, 246] width 102 height 22
click at [456, 109] on button "Next Month" at bounding box center [458, 109] width 8 height 8
click at [368, 218] on div "24" at bounding box center [366, 214] width 15 height 15
type Entrega2036046 "24/11/2025"
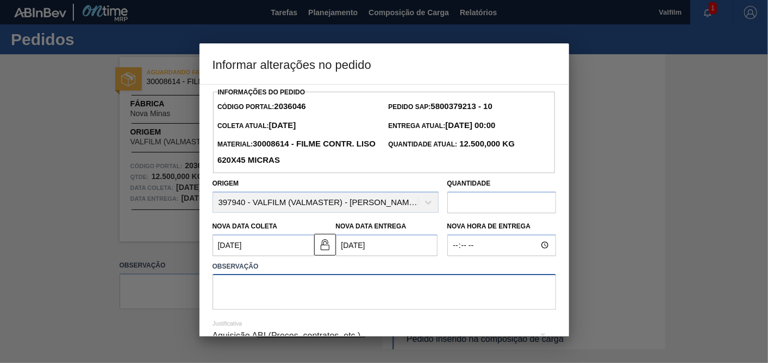
click at [378, 290] on textarea at bounding box center [383, 292] width 343 height 36
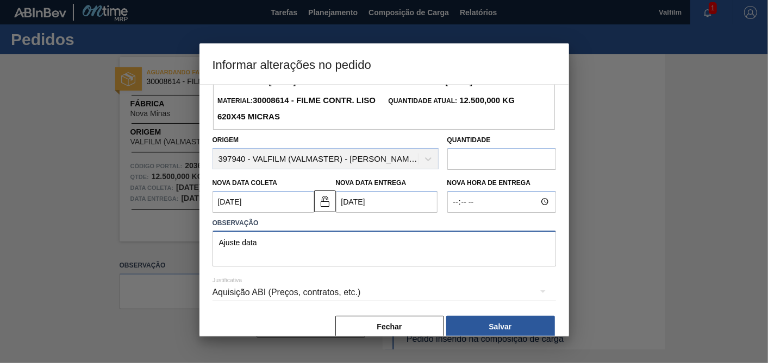
scroll to position [60, 0]
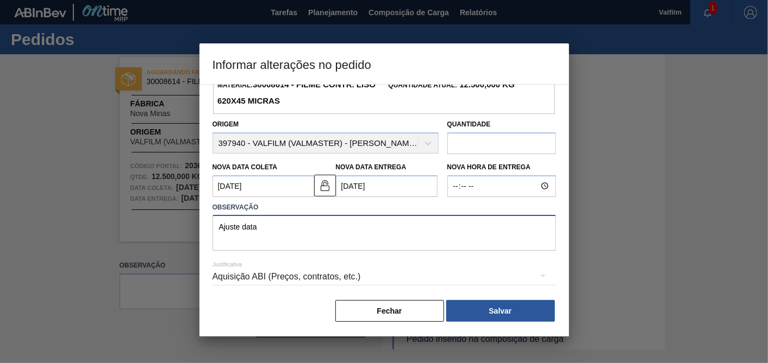
type textarea "Ajuste data"
click at [402, 267] on div "Aquisição ABI (Preços, contratos, etc.)" at bounding box center [383, 277] width 343 height 30
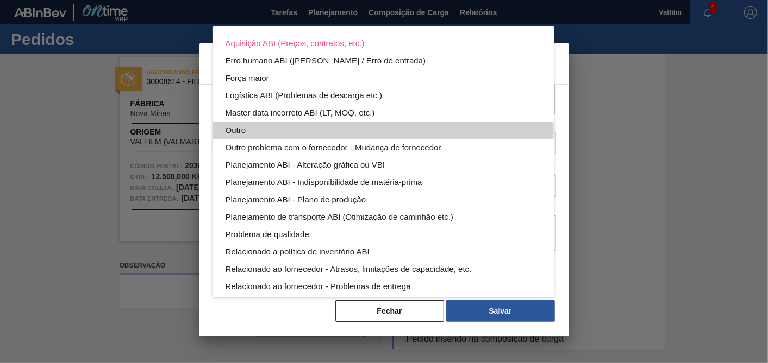
click at [260, 131] on div "Outro" at bounding box center [383, 130] width 316 height 17
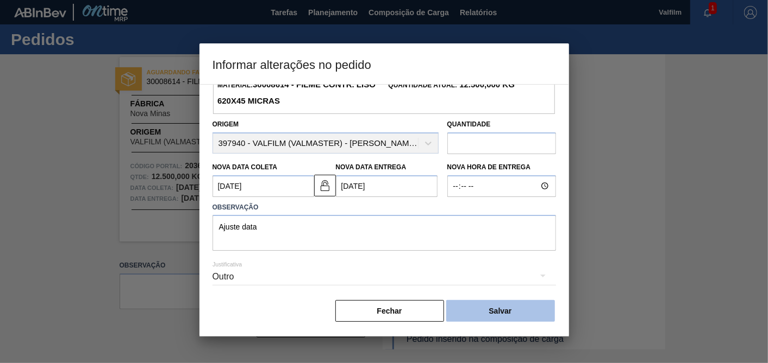
click at [506, 314] on button "Salvar" at bounding box center [500, 311] width 109 height 22
click at [503, 0] on body "Tarefas Planejamento Composição de Carga Relatórios Valfilm 1 Marcar todas como…" at bounding box center [384, 0] width 768 height 0
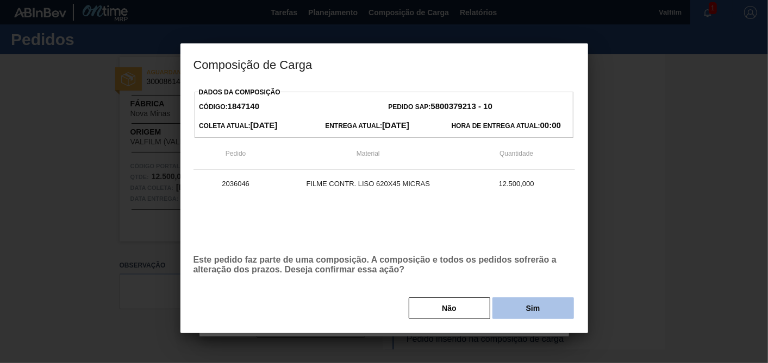
click at [507, 309] on button "Sim" at bounding box center [532, 309] width 81 height 22
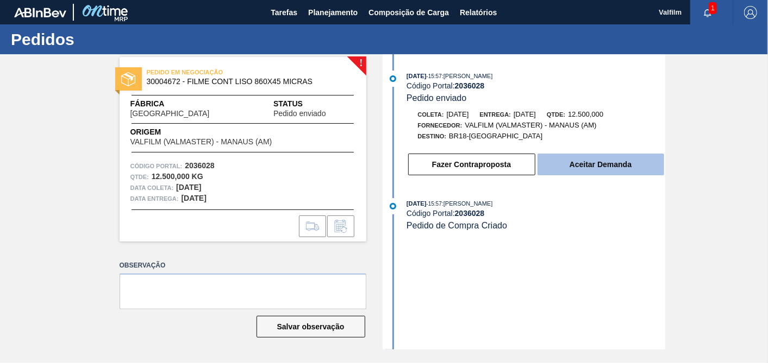
click at [615, 164] on button "Aceitar Demanda" at bounding box center [600, 165] width 127 height 22
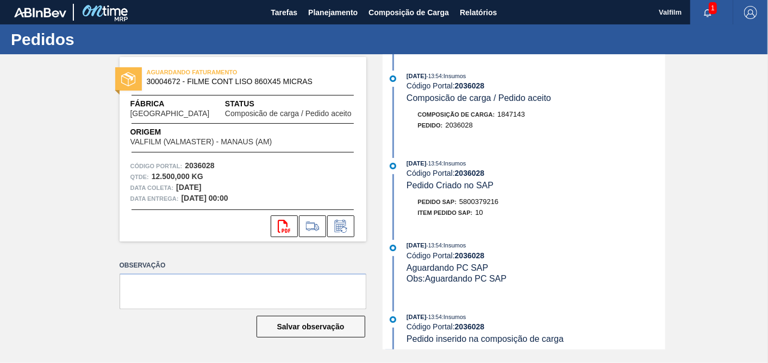
click at [497, 202] on span "5800379216" at bounding box center [478, 202] width 39 height 8
copy span "5800379216"
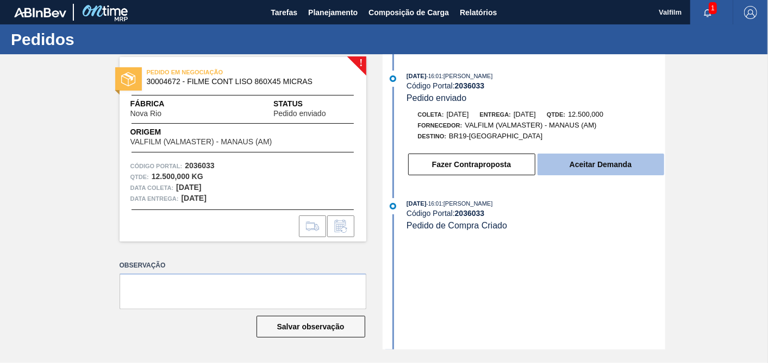
click at [579, 164] on button "Aceitar Demanda" at bounding box center [600, 165] width 127 height 22
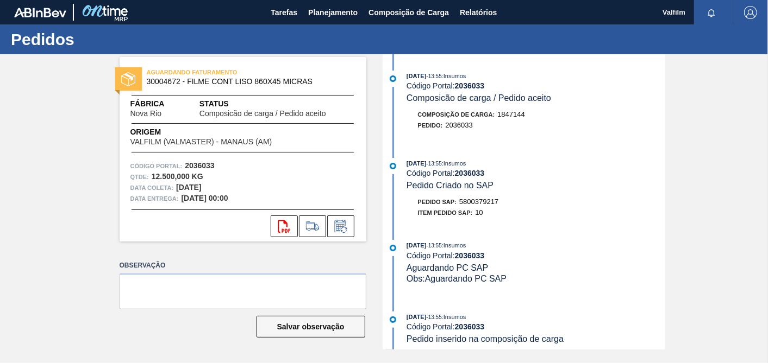
click at [487, 205] on span "5800379217" at bounding box center [478, 202] width 39 height 8
copy span "5800379217"
click at [339, 231] on icon at bounding box center [340, 226] width 17 height 13
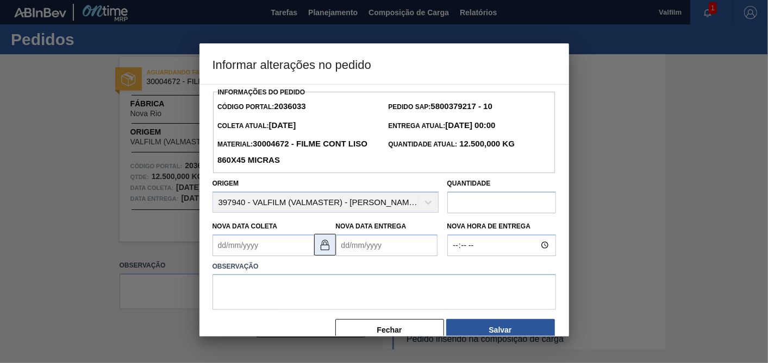
click at [327, 245] on img at bounding box center [324, 245] width 13 height 13
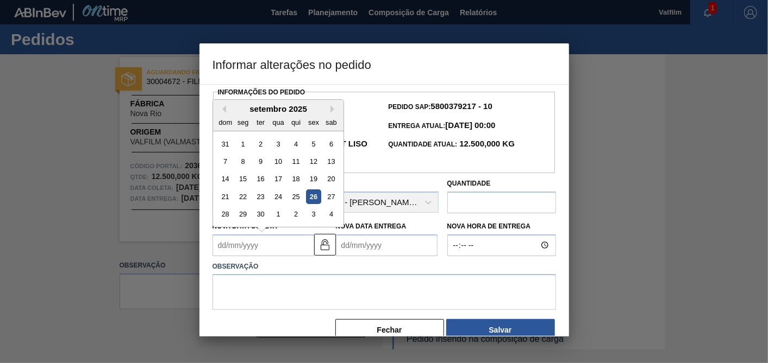
click at [292, 241] on Coleta2036033 "Nova Data Coleta" at bounding box center [263, 246] width 102 height 22
click at [330, 106] on button "Next Month" at bounding box center [334, 109] width 8 height 8
click at [242, 163] on div "3" at bounding box center [242, 161] width 15 height 15
type Coleta2036033 "[DATE]"
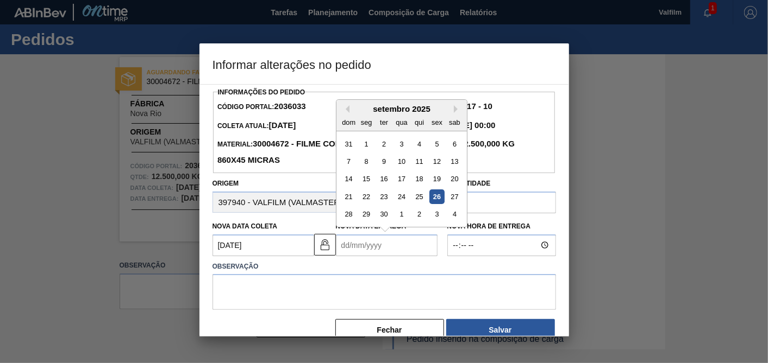
click at [399, 245] on Entrega2036033 "Nova Data Entrega" at bounding box center [387, 246] width 102 height 22
click at [455, 110] on button "Next Month" at bounding box center [458, 109] width 8 height 8
click at [454, 111] on button "Next Month" at bounding box center [458, 109] width 8 height 8
click at [455, 111] on button "Next Month" at bounding box center [458, 109] width 8 height 8
drag, startPoint x: 369, startPoint y: 149, endPoint x: 394, endPoint y: 256, distance: 109.9
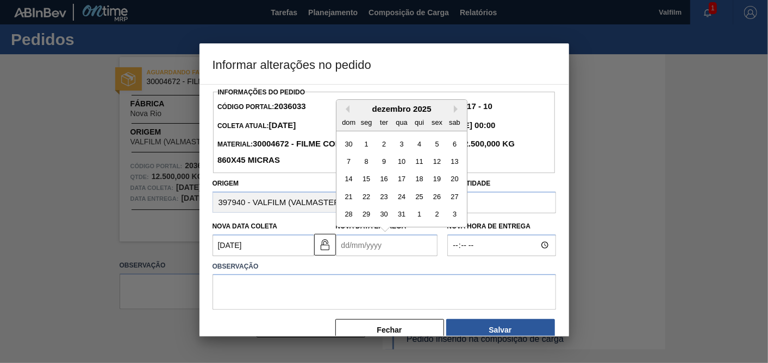
click at [371, 148] on div "1" at bounding box center [366, 143] width 15 height 15
type Entrega2036033 "[DATE]"
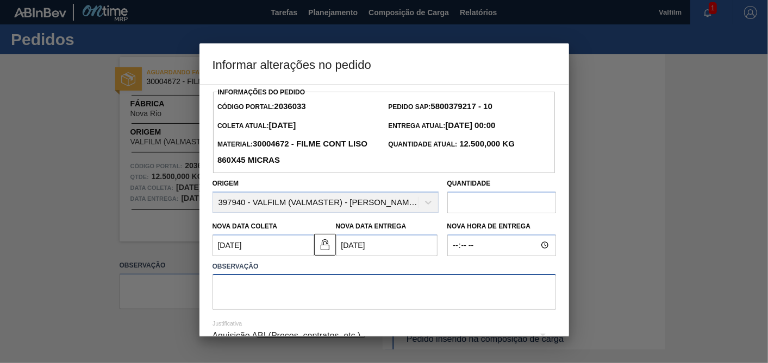
click at [406, 302] on textarea at bounding box center [383, 292] width 343 height 36
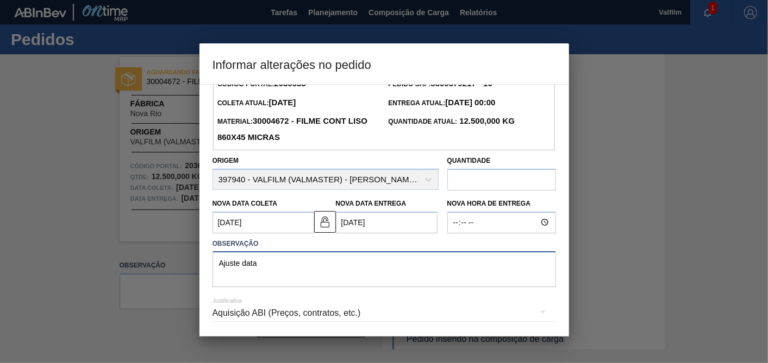
scroll to position [60, 0]
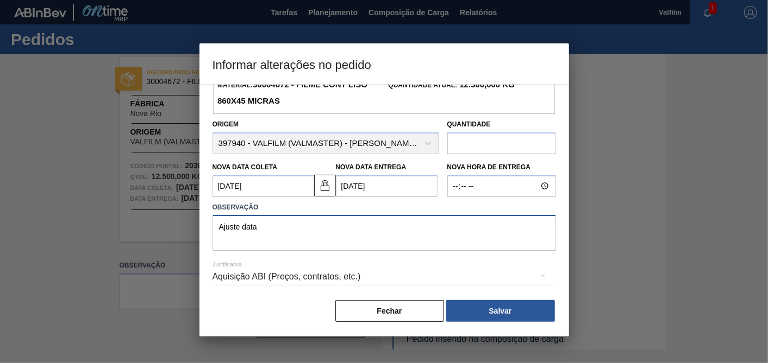
type textarea "Ajuste data"
click at [334, 268] on div "Aquisição ABI (Preços, contratos, etc.)" at bounding box center [383, 277] width 343 height 30
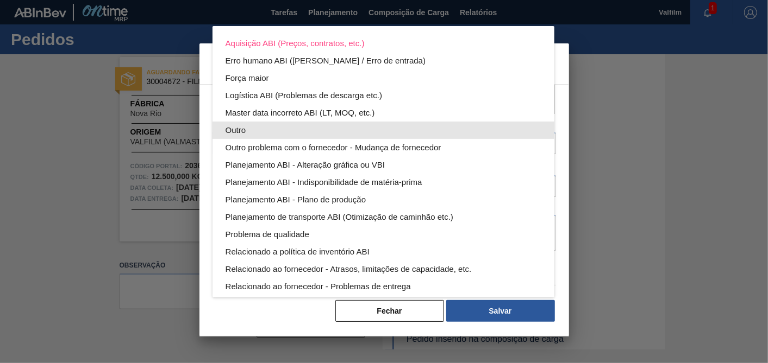
click at [245, 127] on div "Outro" at bounding box center [383, 130] width 316 height 17
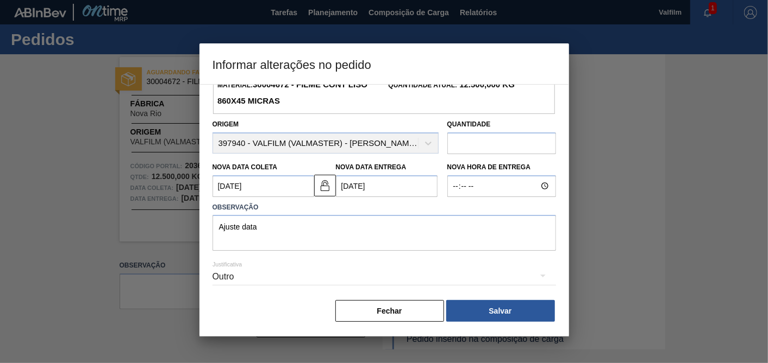
click at [513, 311] on button "Salvar" at bounding box center [500, 311] width 109 height 22
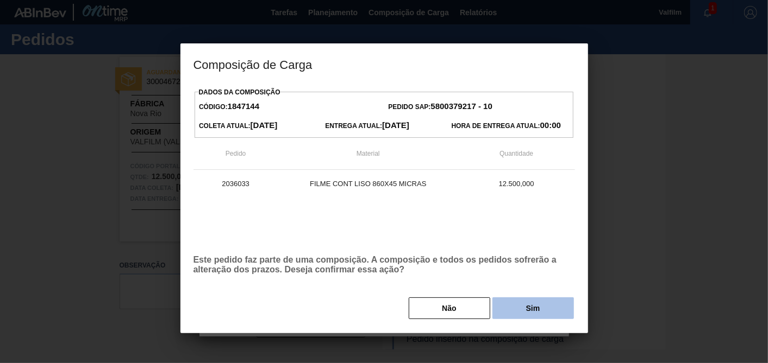
click at [521, 308] on button "Sim" at bounding box center [532, 309] width 81 height 22
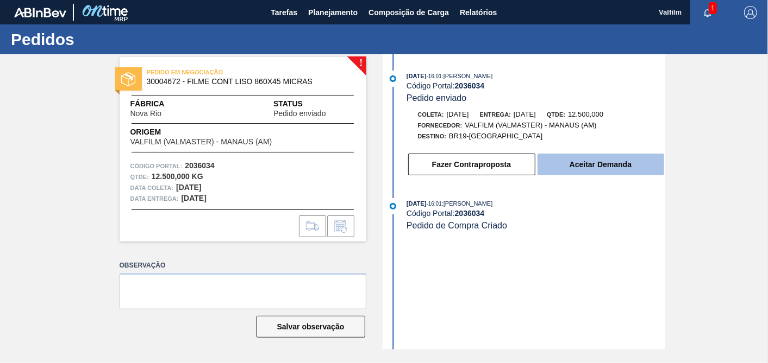
click at [631, 169] on button "Aceitar Demanda" at bounding box center [600, 165] width 127 height 22
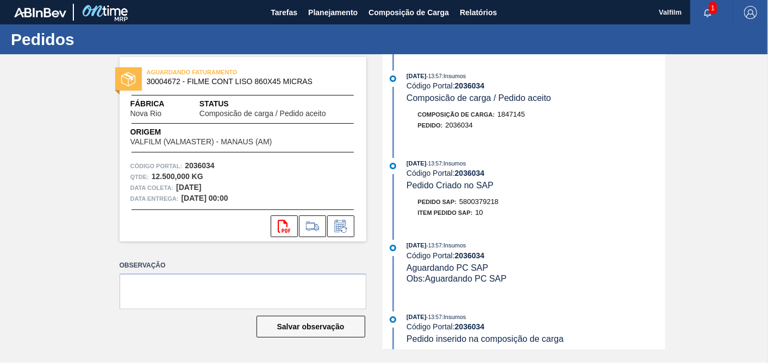
click at [493, 205] on span "5800379218" at bounding box center [478, 202] width 39 height 8
copy span "5800379218"
click at [340, 222] on icon at bounding box center [340, 226] width 17 height 13
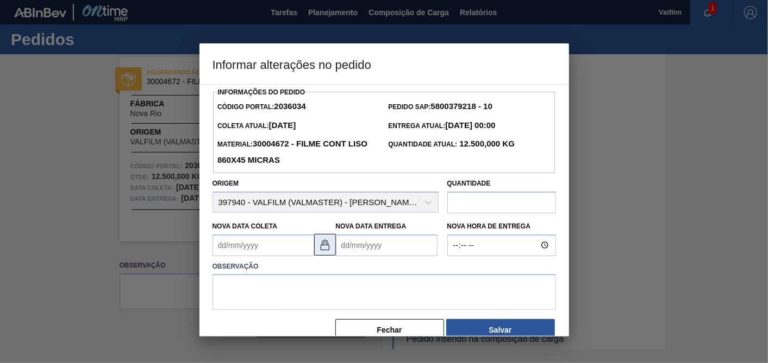
click at [329, 243] on img at bounding box center [324, 245] width 13 height 13
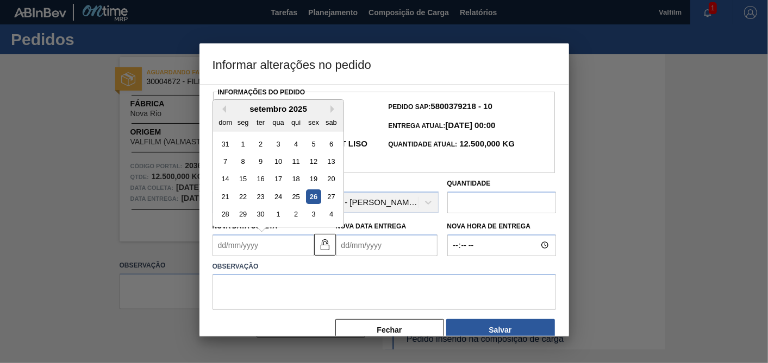
click at [285, 248] on Coleta2036034 "Nova Data Coleta" at bounding box center [263, 246] width 102 height 22
click at [335, 113] on div "setembro 2025" at bounding box center [278, 108] width 130 height 9
click at [335, 112] on button "Next Month" at bounding box center [334, 109] width 8 height 8
click at [335, 108] on button "Next Month" at bounding box center [334, 109] width 8 height 8
click at [239, 165] on div "3" at bounding box center [242, 161] width 15 height 15
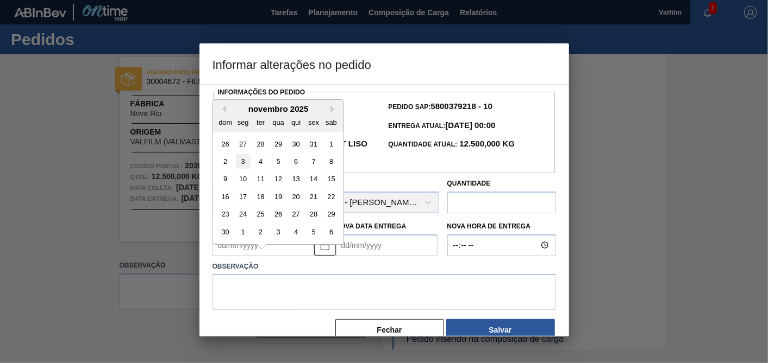
type Coleta2036034 "[DATE]"
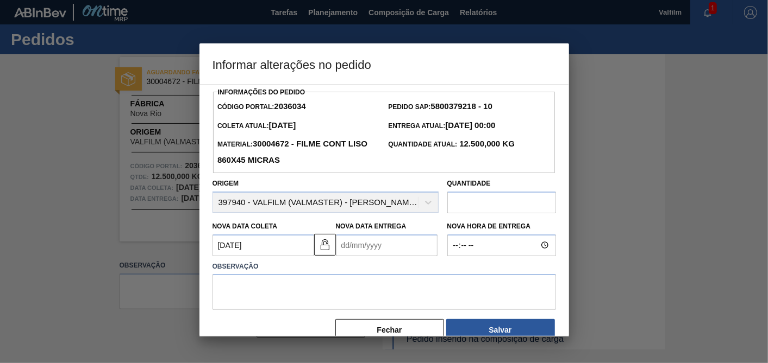
drag, startPoint x: 360, startPoint y: 242, endPoint x: 361, endPoint y: 233, distance: 9.3
click at [360, 242] on Entrega2036034 "Nova Data Entrega" at bounding box center [387, 246] width 102 height 22
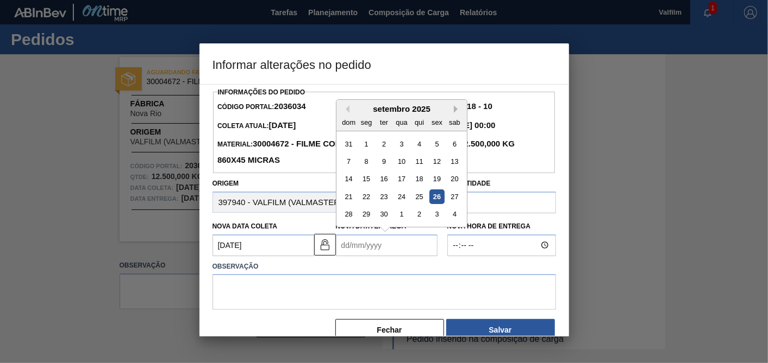
click at [456, 109] on button "Next Month" at bounding box center [458, 109] width 8 height 8
click at [367, 148] on div "1" at bounding box center [366, 143] width 15 height 15
type Entrega2036034 "[DATE]"
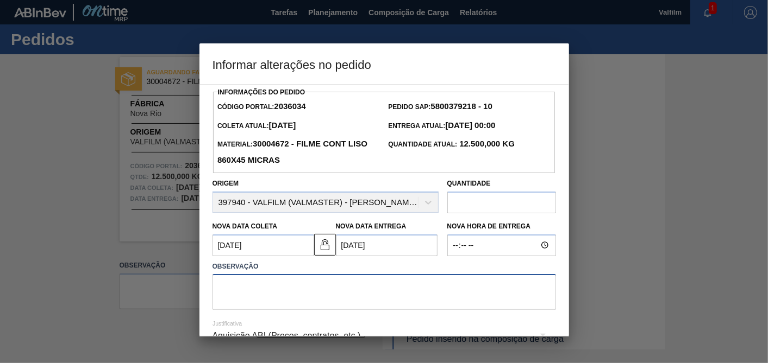
click at [372, 291] on textarea at bounding box center [383, 292] width 343 height 36
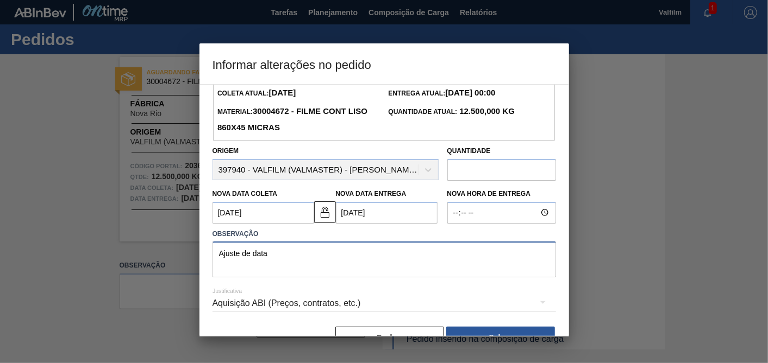
scroll to position [60, 0]
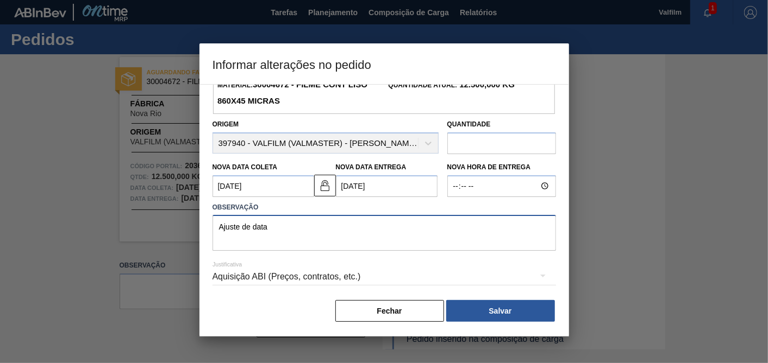
type textarea "Ajuste de data"
click at [419, 270] on div "Aquisição ABI (Preços, contratos, etc.)" at bounding box center [383, 277] width 343 height 30
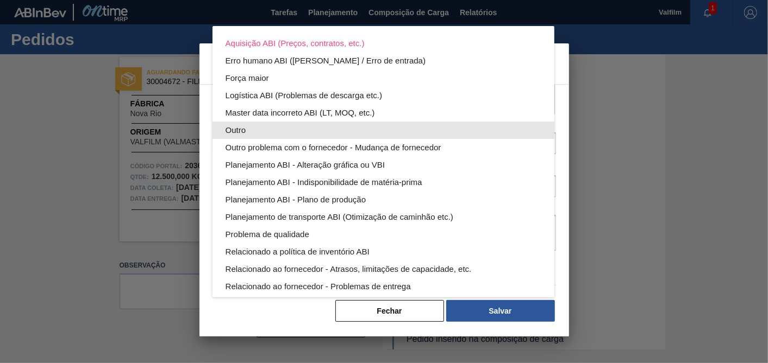
click at [260, 129] on div "Outro" at bounding box center [383, 130] width 316 height 17
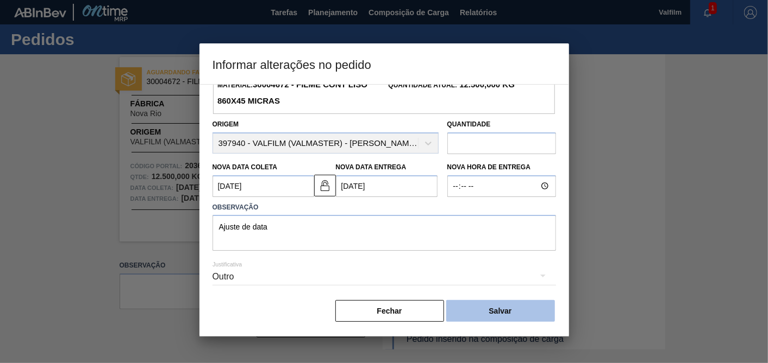
click at [501, 318] on button "Salvar" at bounding box center [500, 311] width 109 height 22
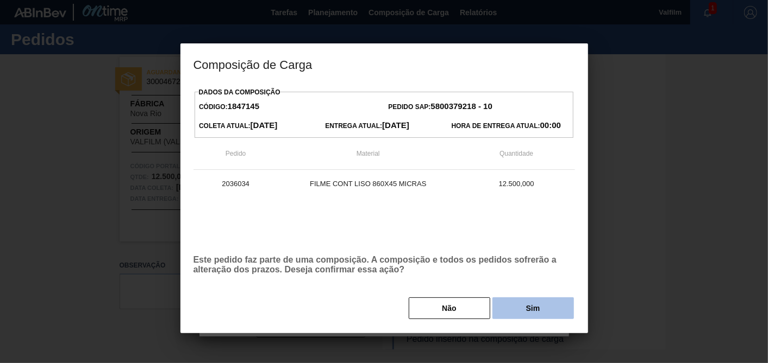
click at [512, 302] on button "Sim" at bounding box center [532, 309] width 81 height 22
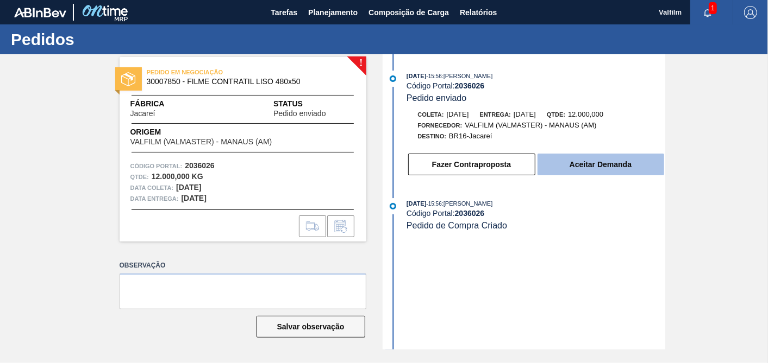
click at [605, 163] on button "Aceitar Demanda" at bounding box center [600, 165] width 127 height 22
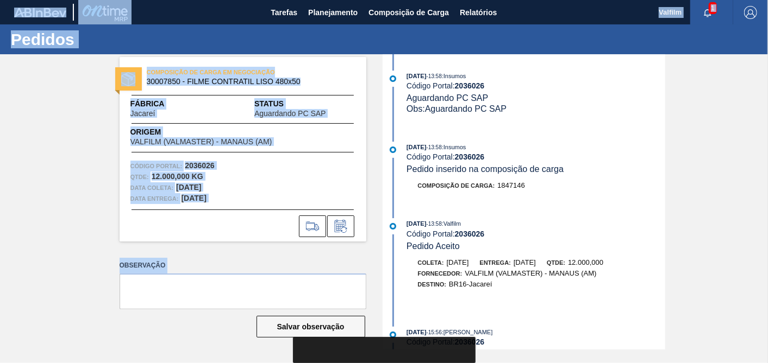
click at [261, 0] on html "Tarefas Planejamento Composição de Carga Relatórios Valfilm 1 Marcar todas como…" at bounding box center [384, 0] width 768 height 0
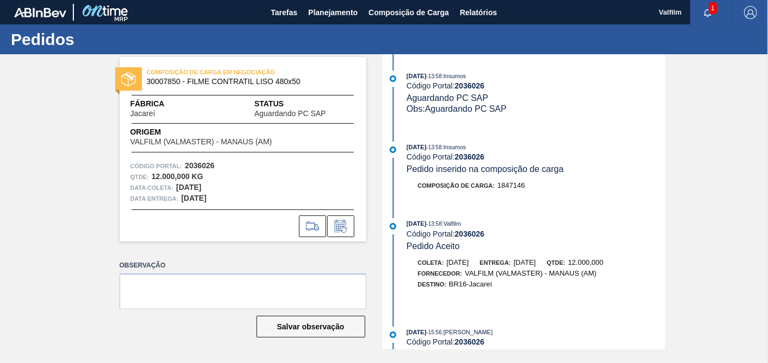
click at [503, 133] on div "26/09/2025 - 13:58 : Insumos Código Portal: 2036026 Aguardando PC SAP Obs: Agua…" at bounding box center [525, 202] width 280 height 296
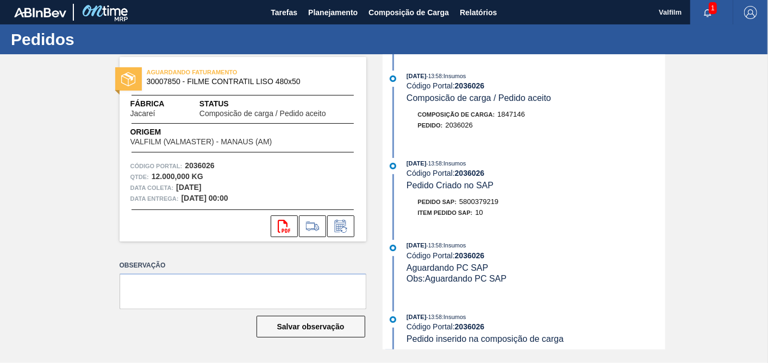
click at [492, 206] on span "5800379219" at bounding box center [478, 202] width 39 height 8
copy span "5800379219"
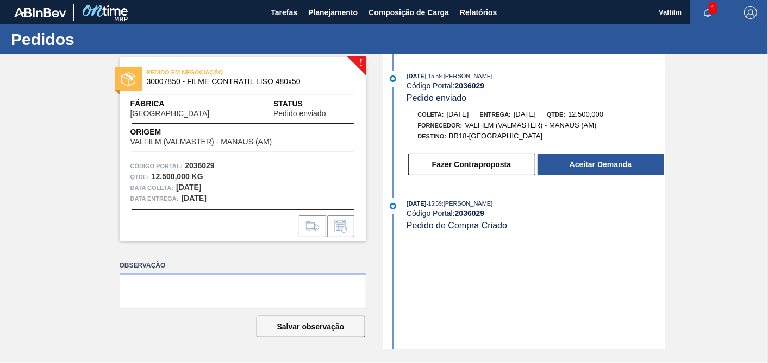
click at [630, 181] on div "22/09/2025 - 15:59 : TOMAS SIMOES SILVA Código Portal: 2036029 Pedido enviado C…" at bounding box center [525, 126] width 280 height 111
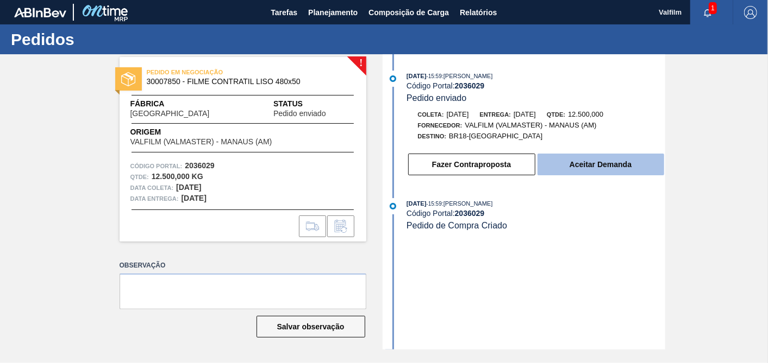
click at [630, 174] on button "Aceitar Demanda" at bounding box center [600, 165] width 127 height 22
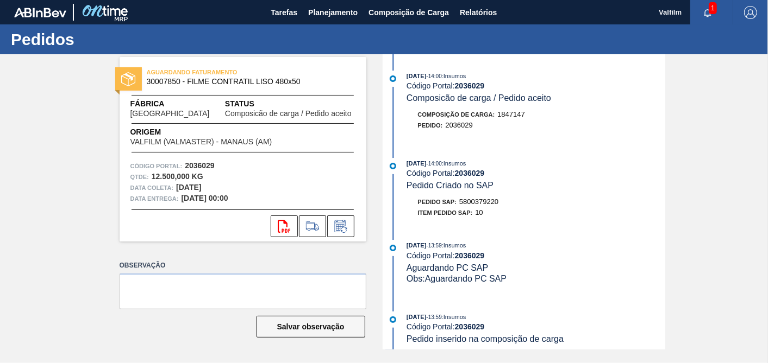
click at [480, 205] on span "5800379220" at bounding box center [478, 202] width 39 height 8
copy span "5800379220"
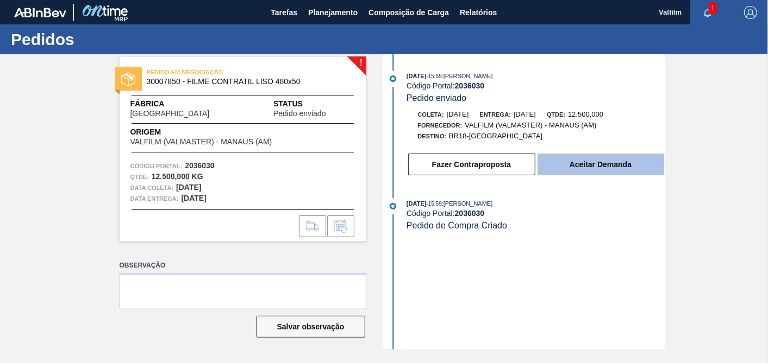
click at [591, 172] on button "Aceitar Demanda" at bounding box center [600, 165] width 127 height 22
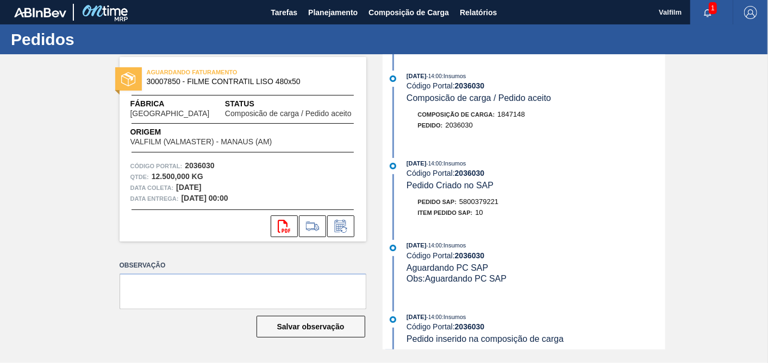
click at [476, 206] on span "5800379221" at bounding box center [478, 202] width 39 height 8
copy span "5800379221"
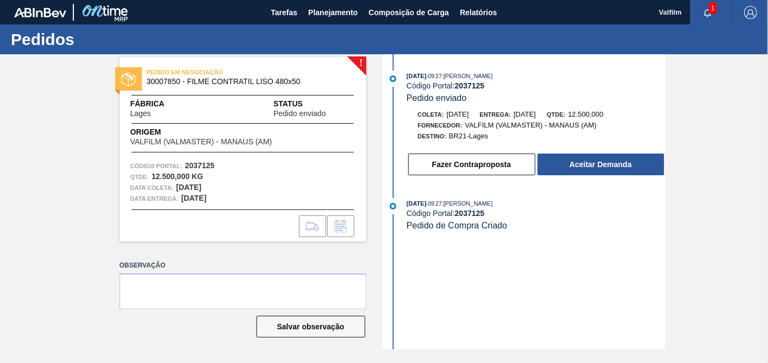
click at [568, 177] on div "Fazer Contraproposta Aceitar Demanda" at bounding box center [536, 165] width 258 height 24
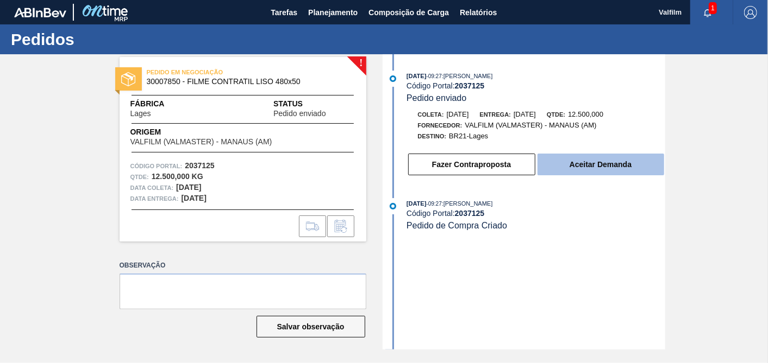
click at [589, 162] on button "Aceitar Demanda" at bounding box center [600, 165] width 127 height 22
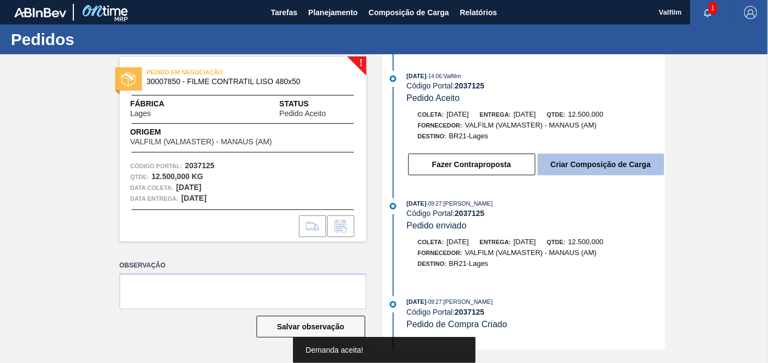
click at [606, 168] on button "Criar Composição de Carga" at bounding box center [600, 165] width 127 height 22
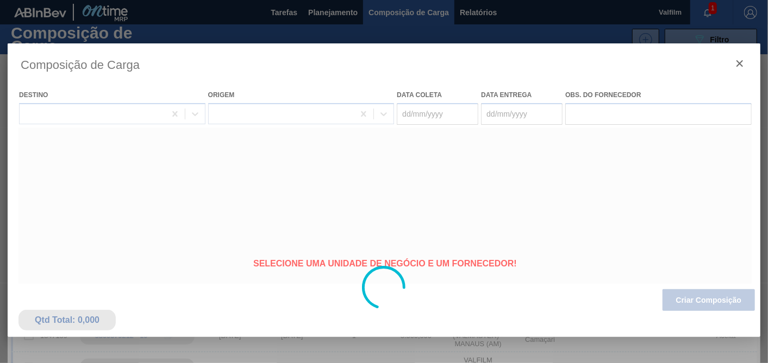
type coleta "[DATE]"
type entrega "[DATE]"
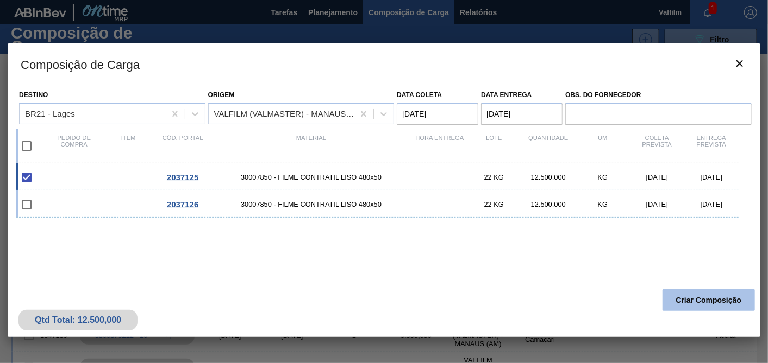
click at [676, 293] on button "Criar Composição" at bounding box center [708, 301] width 92 height 22
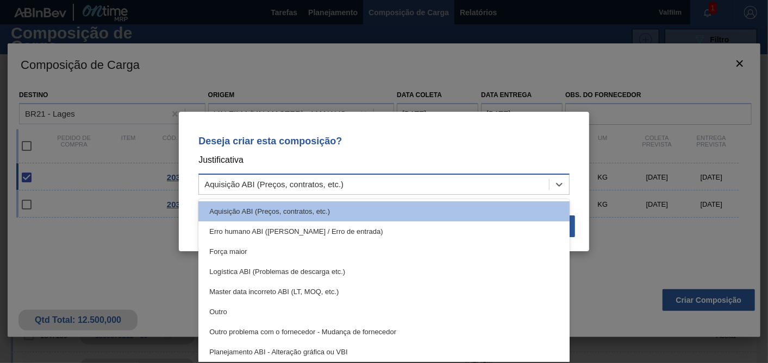
drag, startPoint x: 504, startPoint y: 185, endPoint x: 484, endPoint y: 186, distance: 19.6
click at [501, 185] on div "Aquisição ABI (Preços, contratos, etc.)" at bounding box center [374, 185] width 350 height 16
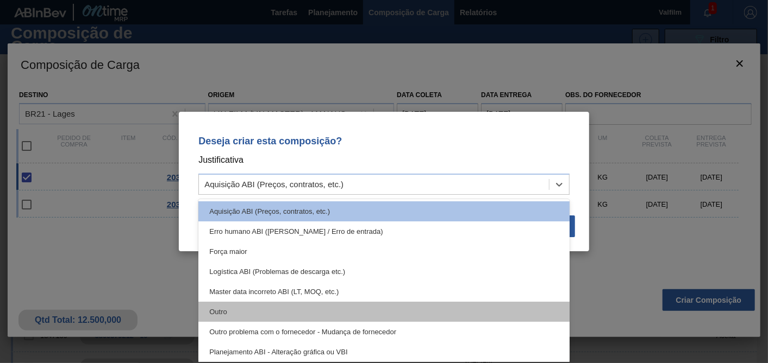
click at [221, 310] on div "Outro" at bounding box center [383, 312] width 371 height 20
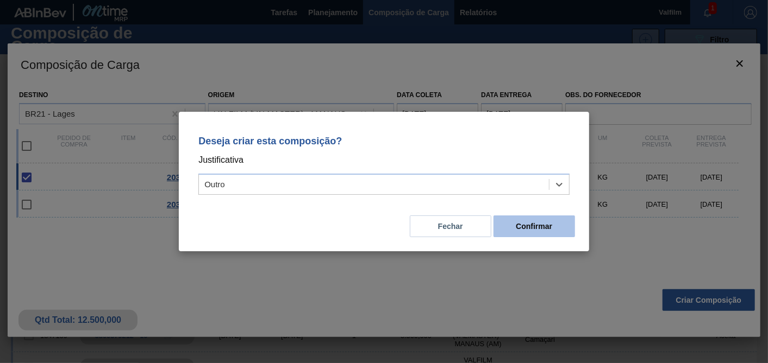
click at [534, 220] on button "Confirmar" at bounding box center [533, 227] width 81 height 22
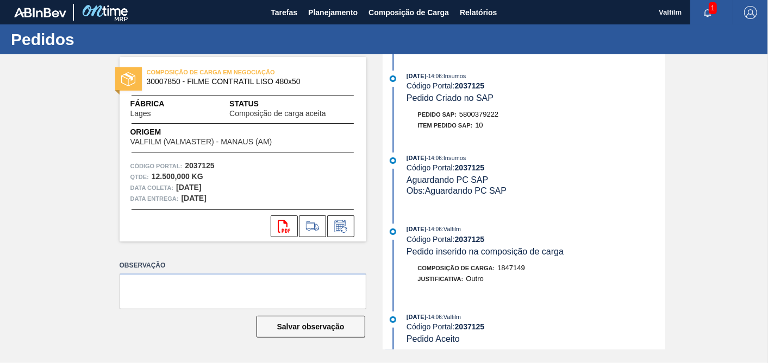
click at [476, 113] on span "5800379222" at bounding box center [478, 114] width 39 height 8
copy span "5800379222"
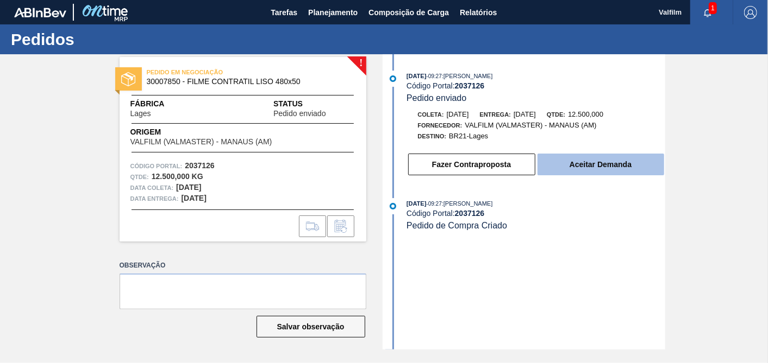
click at [609, 164] on button "Aceitar Demanda" at bounding box center [600, 165] width 127 height 22
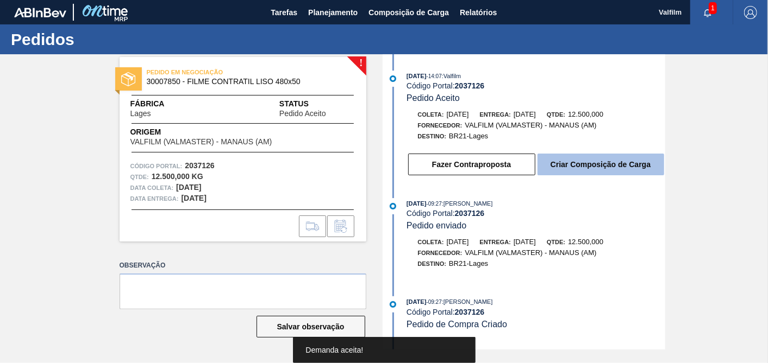
click at [547, 172] on button "Criar Composição de Carga" at bounding box center [600, 165] width 127 height 22
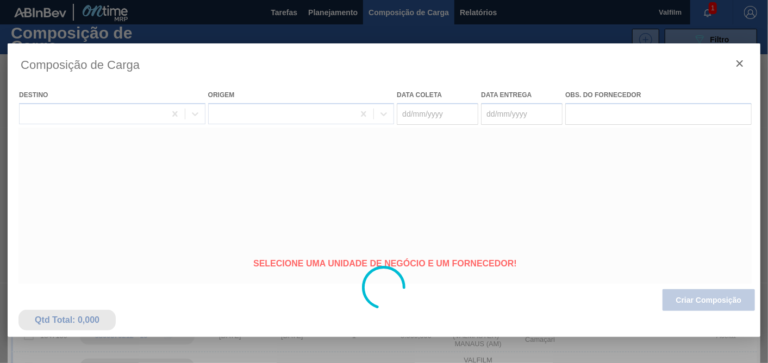
type coleta "[DATE]"
type entrega "[DATE]"
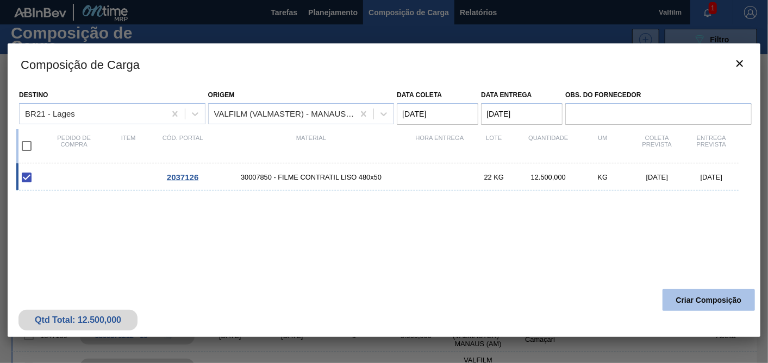
click at [729, 297] on button "Criar Composição" at bounding box center [708, 301] width 92 height 22
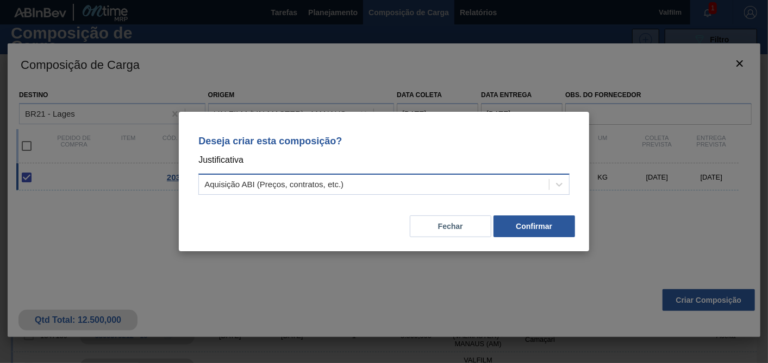
click at [261, 189] on div "Aquisição ABI (Preços, contratos, etc.)" at bounding box center [273, 184] width 139 height 9
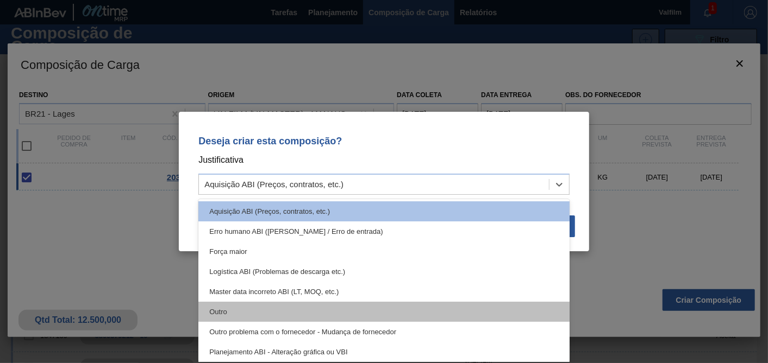
click at [220, 314] on div "Outro" at bounding box center [383, 312] width 371 height 20
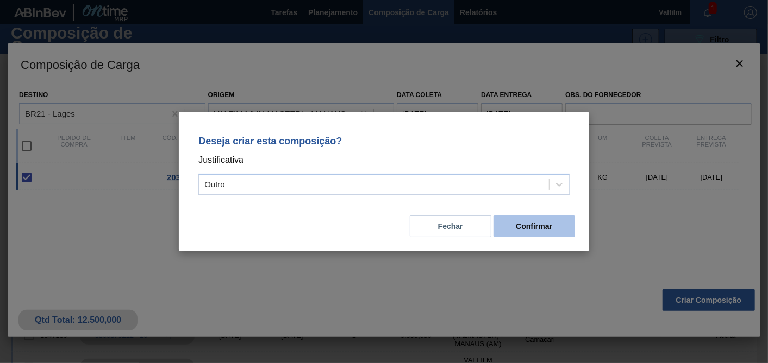
click at [525, 222] on button "Confirmar" at bounding box center [533, 227] width 81 height 22
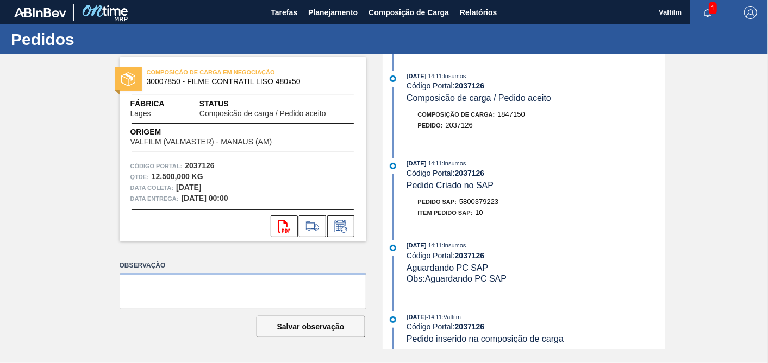
click at [488, 206] on span "5800379223" at bounding box center [478, 202] width 39 height 8
copy span "5800379223"
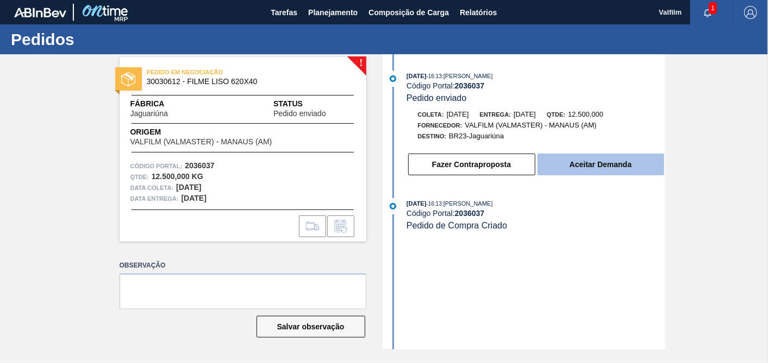
click at [604, 172] on button "Aceitar Demanda" at bounding box center [600, 165] width 127 height 22
click at [619, 167] on button "Aceitar Demanda" at bounding box center [600, 165] width 127 height 22
click at [612, 158] on button "Aceitar Demanda" at bounding box center [600, 165] width 127 height 22
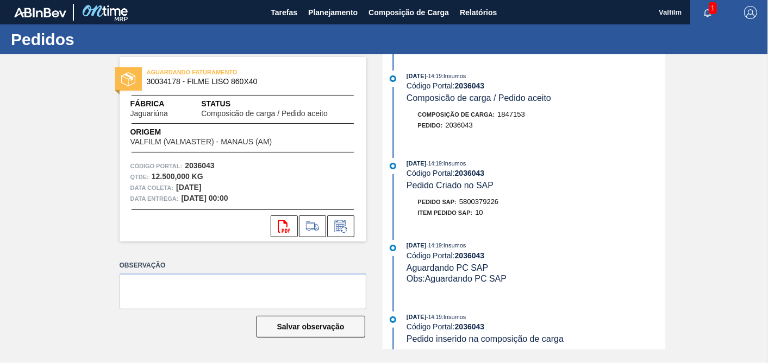
click at [485, 203] on span "5800379226" at bounding box center [478, 202] width 39 height 8
copy span "5800379226"
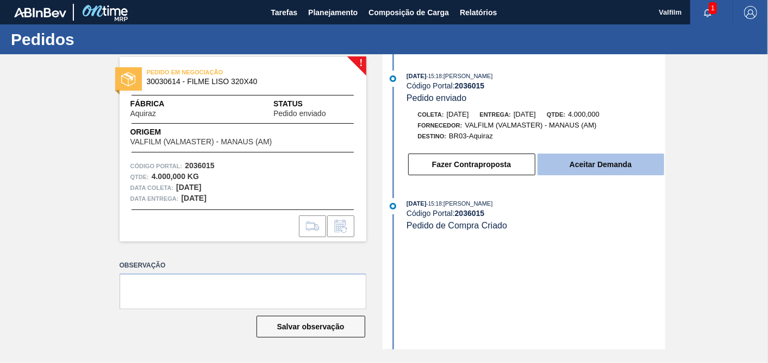
click at [636, 160] on button "Aceitar Demanda" at bounding box center [600, 165] width 127 height 22
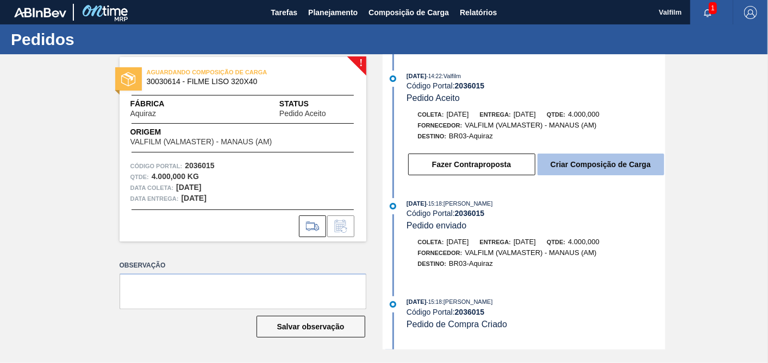
click at [601, 175] on button "Criar Composição de Carga" at bounding box center [600, 165] width 127 height 22
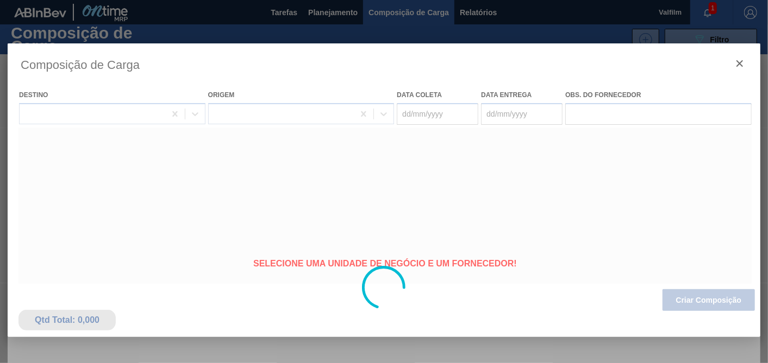
type coleta "22/10/2025"
type entrega "21/11/2025"
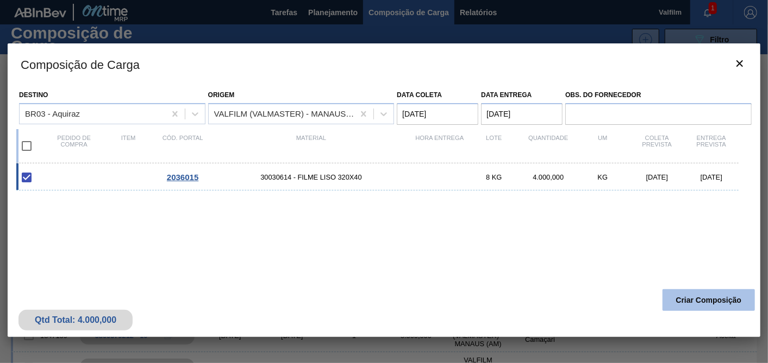
click at [704, 302] on button "Criar Composição" at bounding box center [708, 301] width 92 height 22
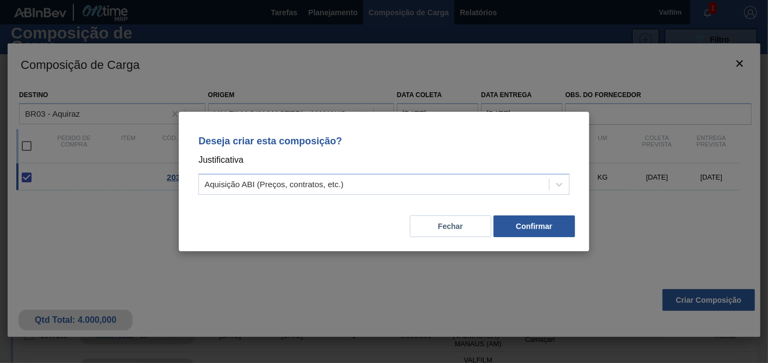
click at [328, 172] on div "Deseja criar esta composição? Justificativa Aquisição ABI (Preços, contratos, e…" at bounding box center [384, 163] width 384 height 77
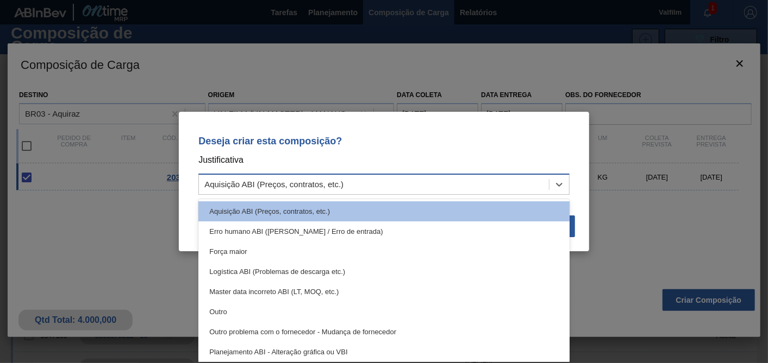
click at [310, 188] on div "Aquisição ABI (Preços, contratos, etc.)" at bounding box center [273, 184] width 139 height 9
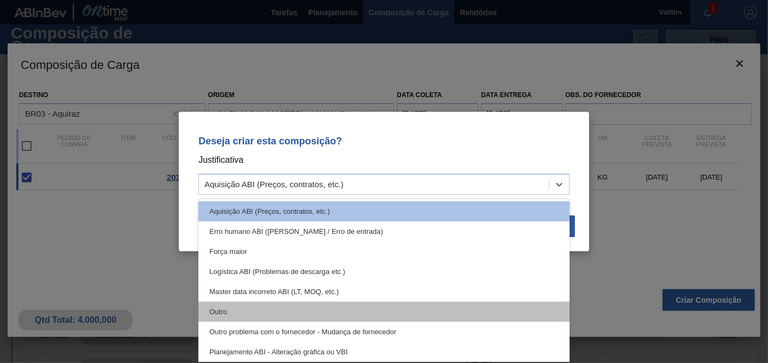
click at [241, 305] on div "Outro" at bounding box center [383, 312] width 371 height 20
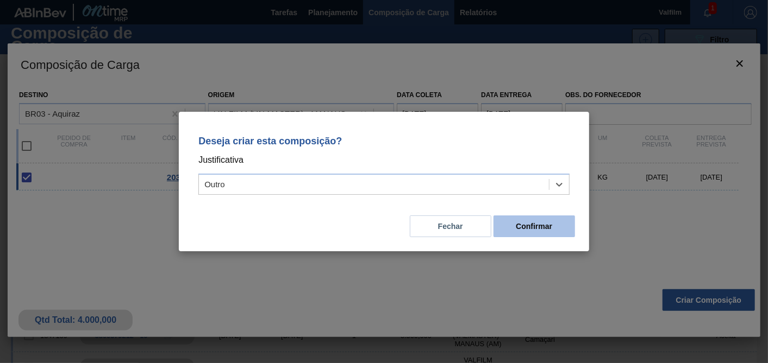
click at [547, 231] on button "Confirmar" at bounding box center [533, 227] width 81 height 22
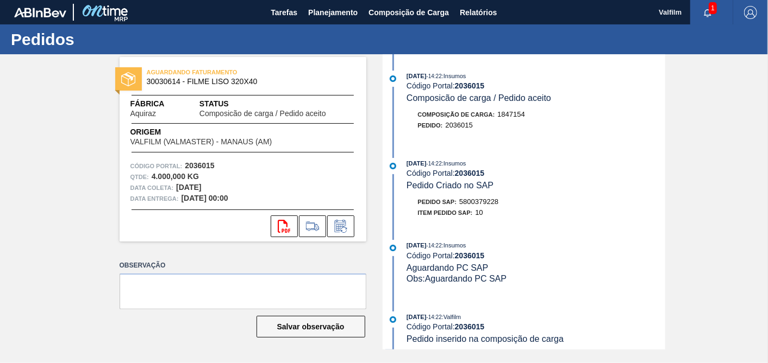
click at [480, 206] on span "5800379228" at bounding box center [478, 202] width 39 height 8
copy span "5800379228"
click at [491, 206] on span "5800379228" at bounding box center [478, 202] width 39 height 8
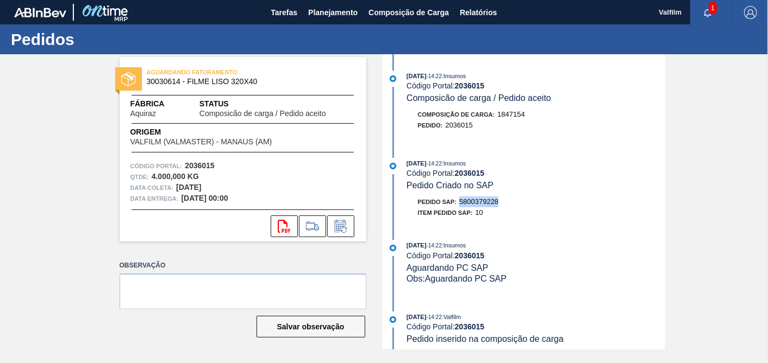
copy span "5800379228"
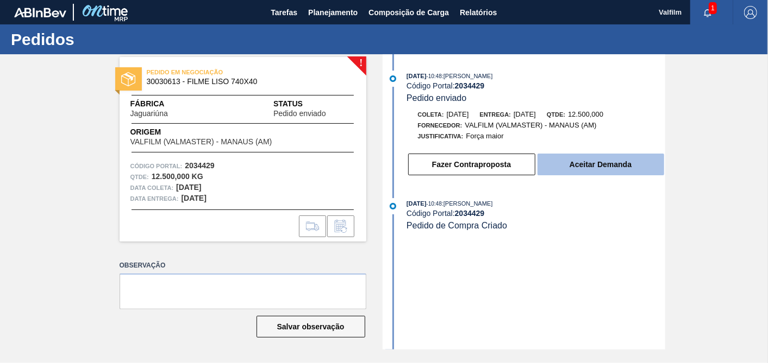
click at [632, 175] on button "Aceitar Demanda" at bounding box center [600, 165] width 127 height 22
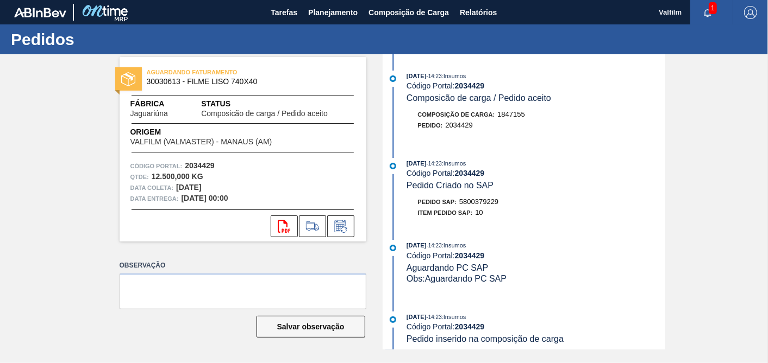
click at [490, 205] on span "5800379229" at bounding box center [478, 202] width 39 height 8
copy span "5800379229"
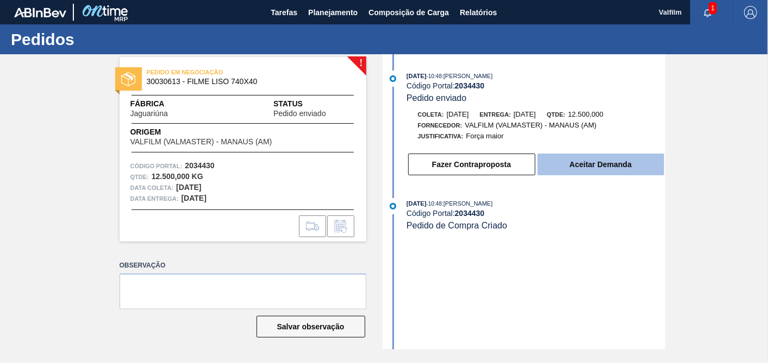
click at [611, 160] on button "Aceitar Demanda" at bounding box center [600, 165] width 127 height 22
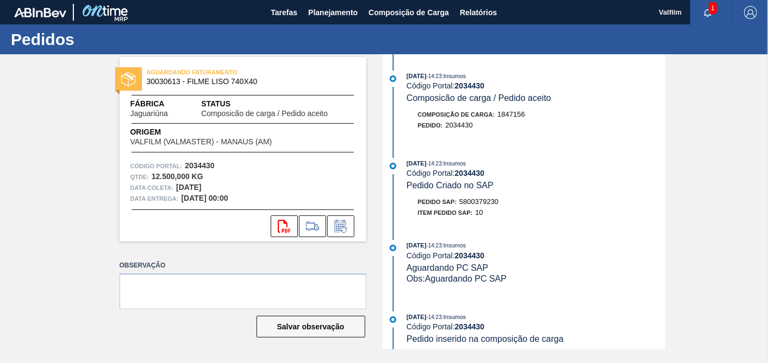
click at [478, 204] on span "5800379230" at bounding box center [478, 202] width 39 height 8
copy span "5800379230"
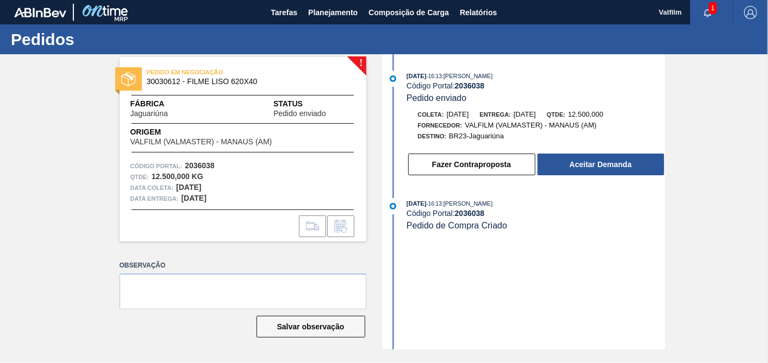
click at [667, 176] on div "! PEDIDO EM NEGOCIAÇÃO 30030612 - FILME LISO 620X40 Fábrica Jaguariúna Status P…" at bounding box center [384, 202] width 768 height 296
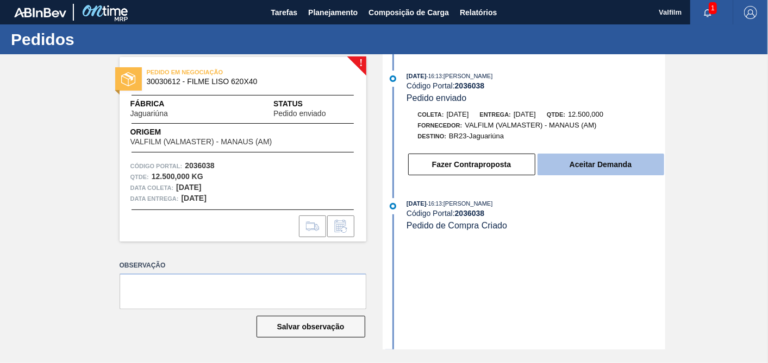
click at [609, 168] on button "Aceitar Demanda" at bounding box center [600, 165] width 127 height 22
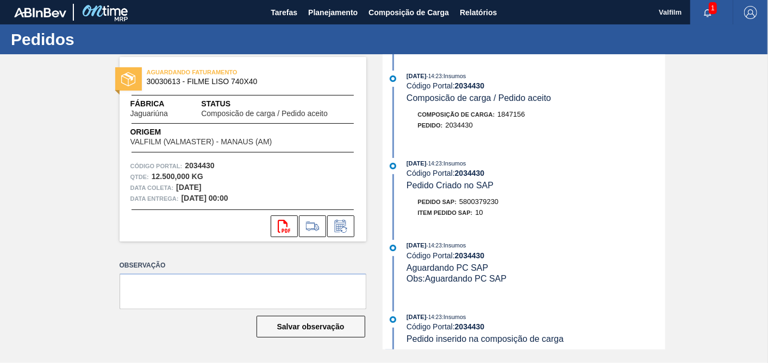
click at [479, 200] on div "Pedido SAP: 5800379230" at bounding box center [458, 202] width 81 height 11
click at [480, 200] on div "Pedido SAP: 5800379230" at bounding box center [458, 202] width 81 height 11
copy span "5800379230"
click at [291, 14] on span "Tarefas" at bounding box center [284, 12] width 27 height 13
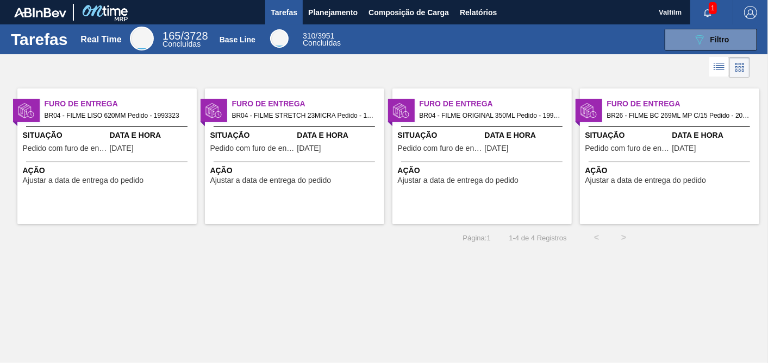
click at [585, 139] on span "Situação" at bounding box center [627, 135] width 84 height 11
